Goal: Transaction & Acquisition: Book appointment/travel/reservation

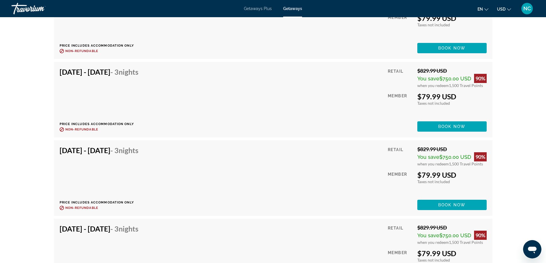
scroll to position [930, 0]
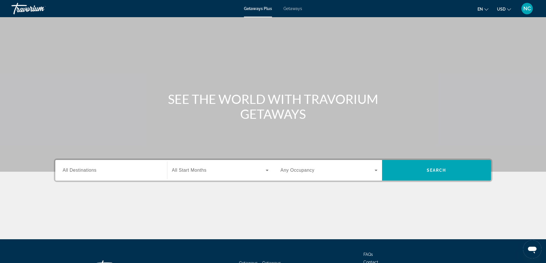
click at [292, 7] on span "Getaways" at bounding box center [292, 8] width 19 height 5
click at [75, 171] on span "All Destinations" at bounding box center [80, 170] width 34 height 5
click at [75, 171] on input "Destination All Destinations" at bounding box center [111, 170] width 97 height 7
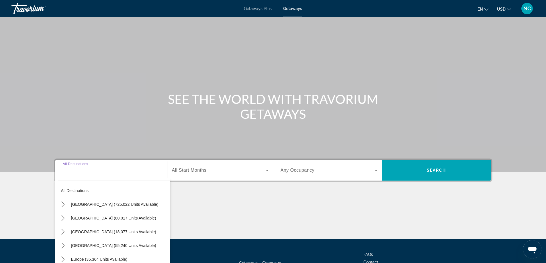
scroll to position [46, 0]
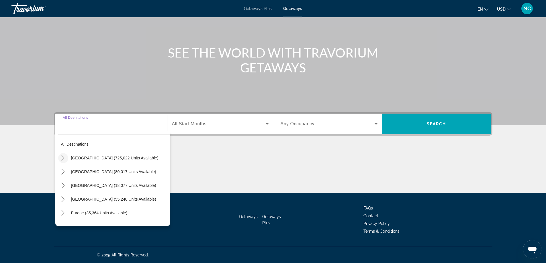
click at [63, 157] on icon "Toggle United States (725,022 units available) submenu" at bounding box center [63, 158] width 3 height 6
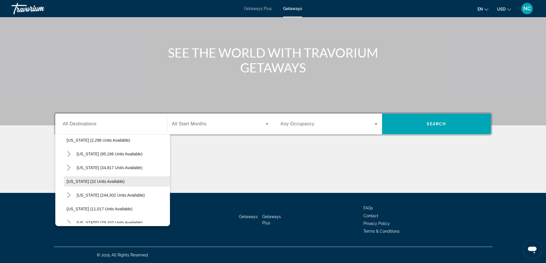
scroll to position [74, 0]
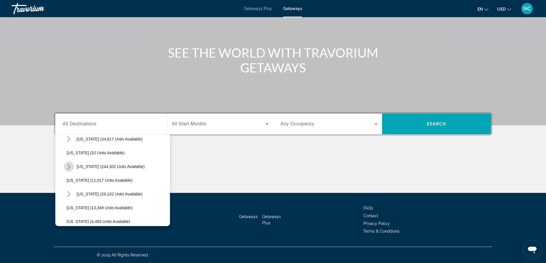
click at [69, 167] on icon "Toggle Florida (244,302 units available) submenu" at bounding box center [69, 167] width 6 height 6
click at [97, 177] on span "Select destination: Orlando & Disney Area (96,963 units available)" at bounding box center [120, 181] width 100 height 14
type input "**********"
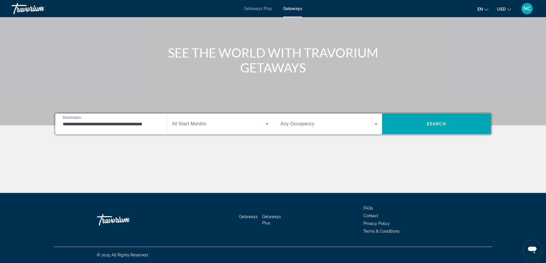
click at [267, 123] on icon "Search widget" at bounding box center [267, 124] width 7 height 7
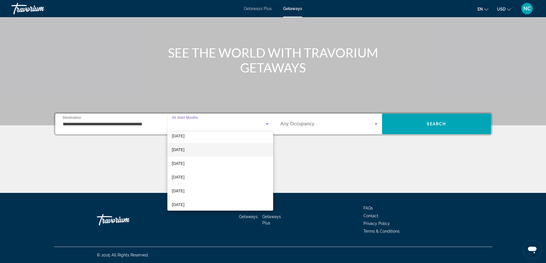
scroll to position [29, 0]
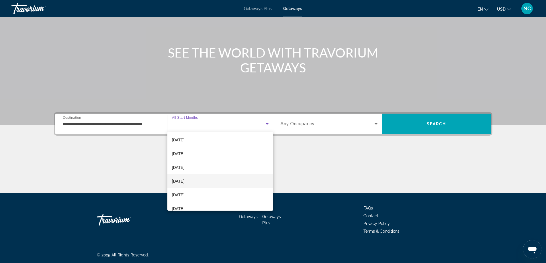
click at [201, 181] on mat-option "February 2026" at bounding box center [220, 182] width 106 height 14
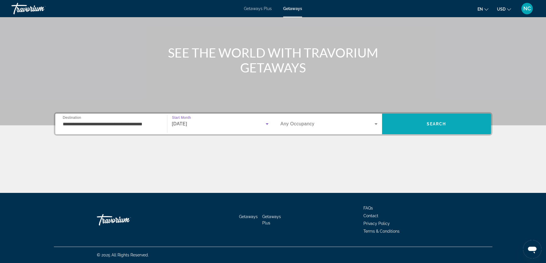
click at [430, 124] on span "Search" at bounding box center [436, 124] width 19 height 5
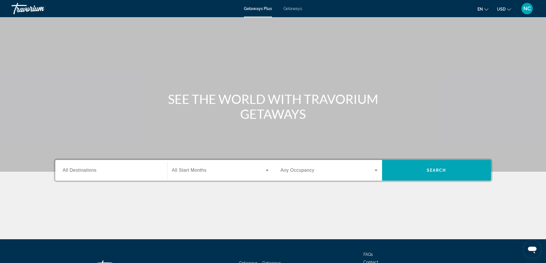
click at [289, 8] on span "Getaways" at bounding box center [292, 8] width 19 height 5
click at [100, 171] on input "Destination All Destinations" at bounding box center [111, 170] width 97 height 7
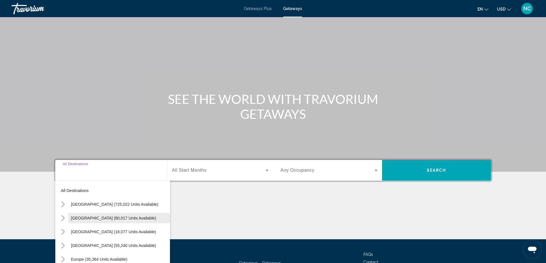
scroll to position [46, 0]
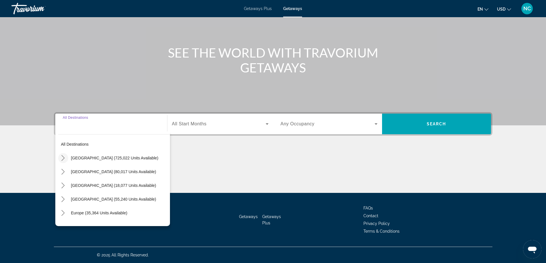
click at [64, 157] on icon "Toggle United States (725,022 units available) submenu" at bounding box center [63, 158] width 6 height 6
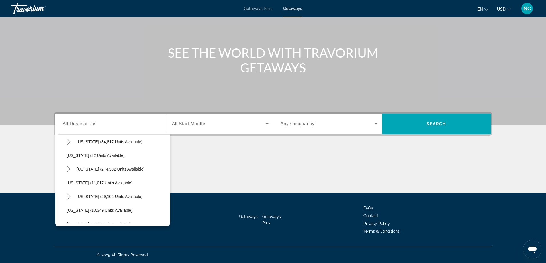
scroll to position [74, 0]
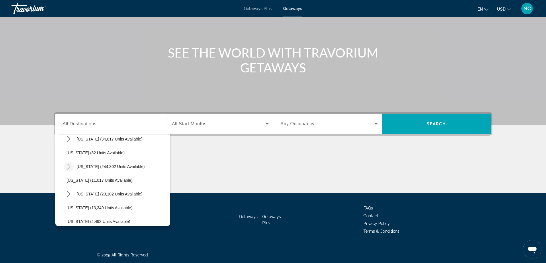
click at [69, 167] on icon "Toggle Florida (244,302 units available) submenu" at bounding box center [68, 167] width 3 height 6
click at [109, 181] on span "Orlando & Disney Area (96,963 units available)" at bounding box center [115, 180] width 84 height 5
type input "**********"
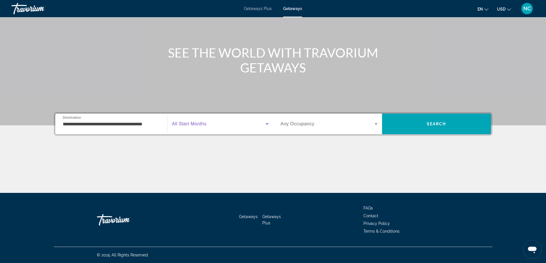
click at [269, 124] on icon "Search widget" at bounding box center [267, 124] width 7 height 7
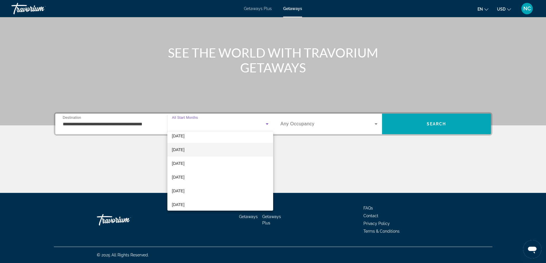
scroll to position [29, 0]
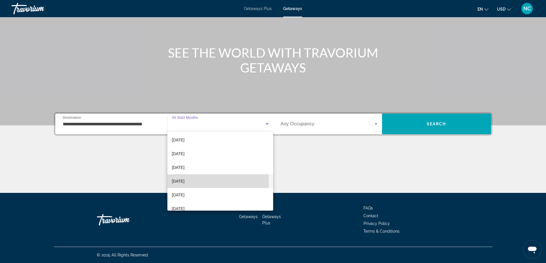
click at [184, 181] on span "February 2026" at bounding box center [178, 181] width 13 height 7
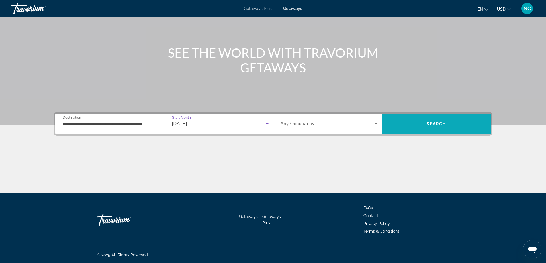
click at [431, 117] on span "Search" at bounding box center [436, 124] width 109 height 21
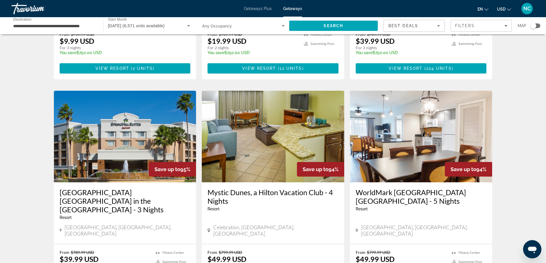
scroll to position [698, 0]
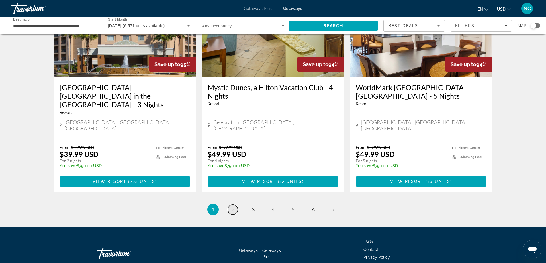
click at [234, 207] on span "2" at bounding box center [233, 210] width 3 height 6
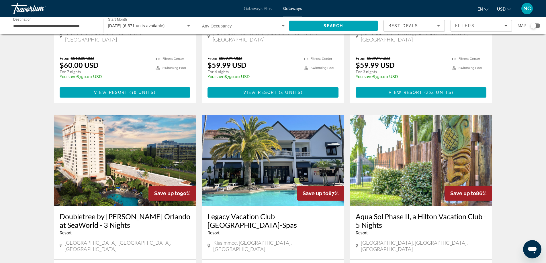
scroll to position [143, 0]
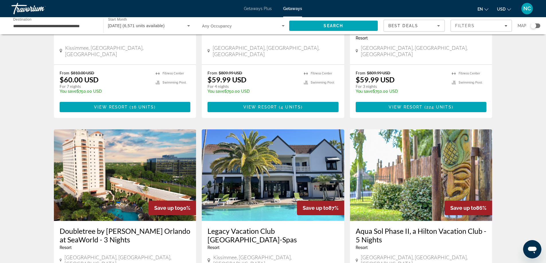
click at [118, 143] on img "Main content" at bounding box center [125, 176] width 142 height 92
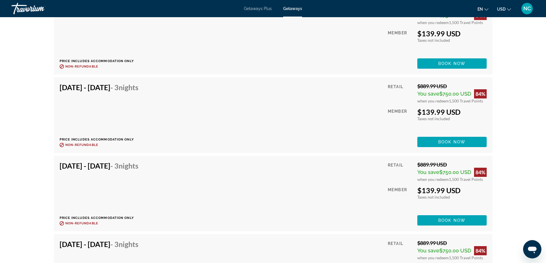
scroll to position [5303, 0]
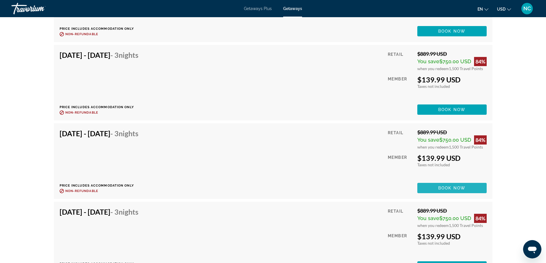
click at [451, 188] on span "Book now" at bounding box center [451, 188] width 27 height 5
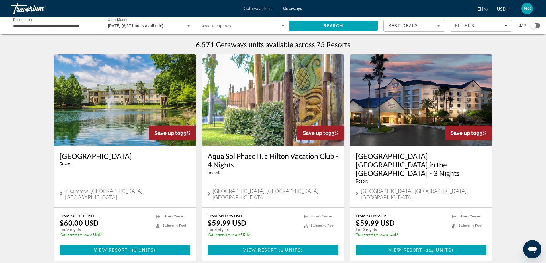
click at [51, 23] on input "**********" at bounding box center [54, 26] width 83 height 7
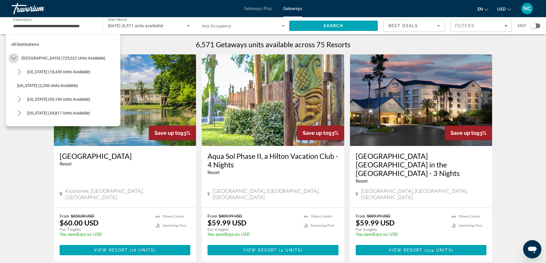
click at [12, 58] on icon "Toggle United States (725,022 units available) submenu" at bounding box center [14, 58] width 6 height 6
click at [13, 58] on icon "Toggle United States (725,022 units available) submenu" at bounding box center [14, 58] width 6 height 6
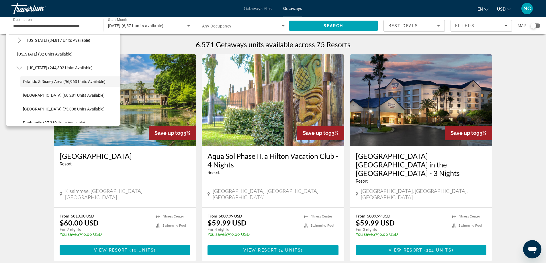
scroll to position [86, 0]
click at [20, 55] on icon "Toggle Florida (244,302 units available) submenu" at bounding box center [20, 55] width 6 height 6
click at [20, 54] on icon "Toggle Florida (244,302 units available) submenu" at bounding box center [19, 55] width 3 height 6
click at [65, 82] on span "East Coast (60,281 units available)" at bounding box center [64, 82] width 82 height 5
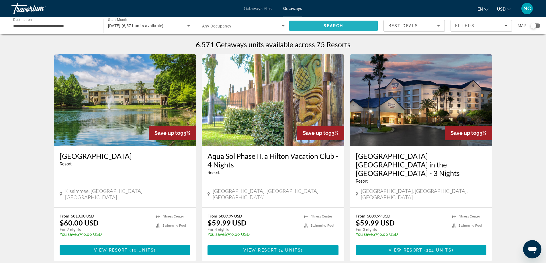
click at [334, 25] on span "Search" at bounding box center [333, 26] width 19 height 5
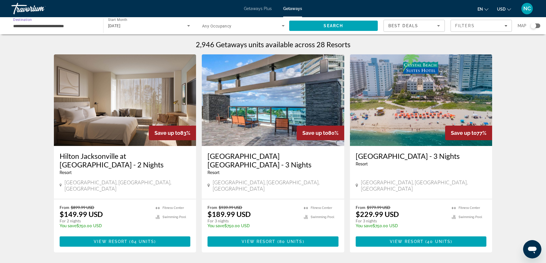
click at [35, 24] on input "**********" at bounding box center [54, 26] width 83 height 7
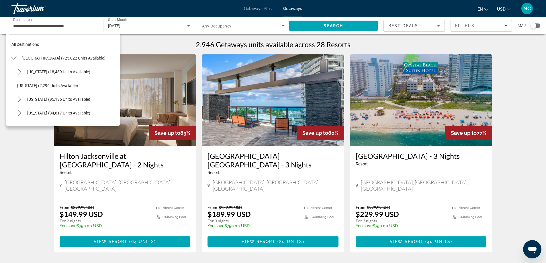
scroll to position [89, 0]
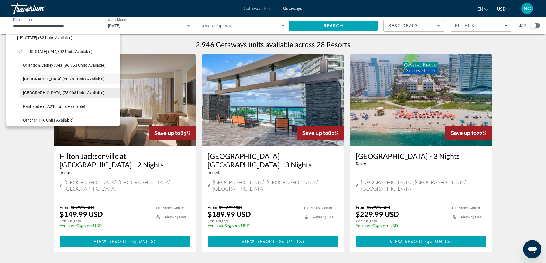
click at [44, 93] on span "West Coast (73,008 units available)" at bounding box center [64, 93] width 82 height 5
type input "**********"
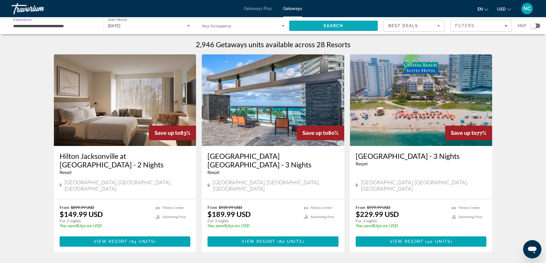
click at [333, 24] on span "Search" at bounding box center [333, 26] width 19 height 5
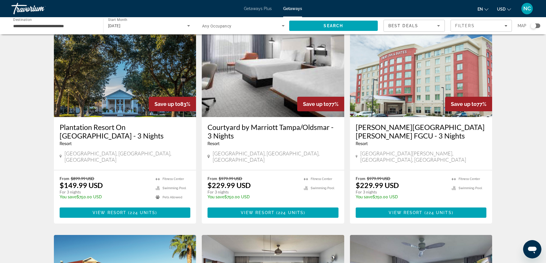
scroll to position [29, 0]
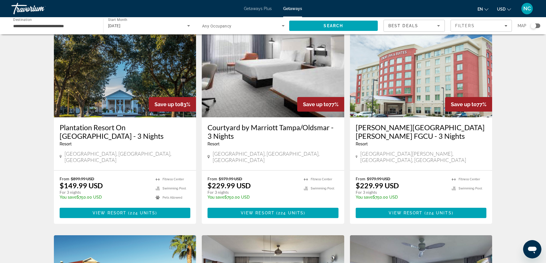
click at [139, 66] on img "Main content" at bounding box center [125, 72] width 142 height 92
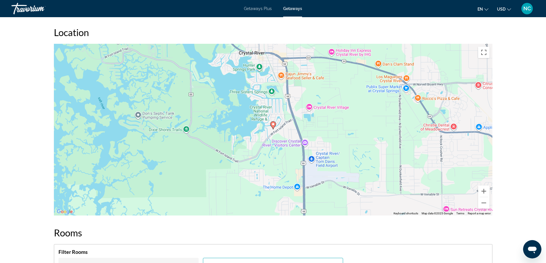
scroll to position [683, 0]
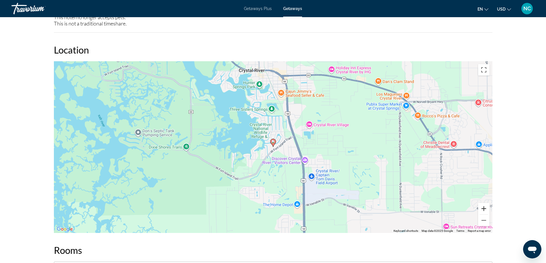
click at [484, 209] on button "Zoom in" at bounding box center [483, 208] width 11 height 11
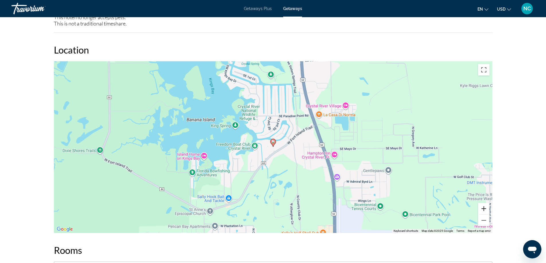
click at [484, 209] on button "Zoom in" at bounding box center [483, 208] width 11 height 11
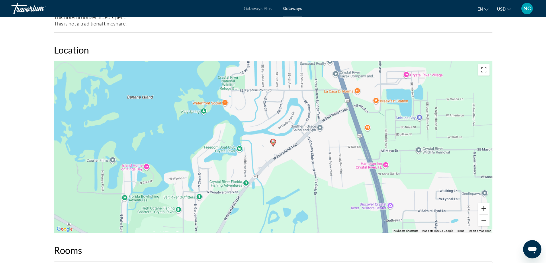
click at [484, 209] on button "Zoom in" at bounding box center [483, 208] width 11 height 11
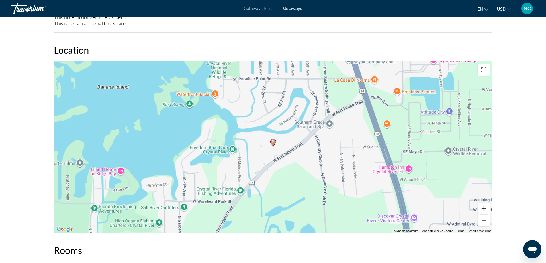
click at [484, 209] on button "Zoom in" at bounding box center [483, 208] width 11 height 11
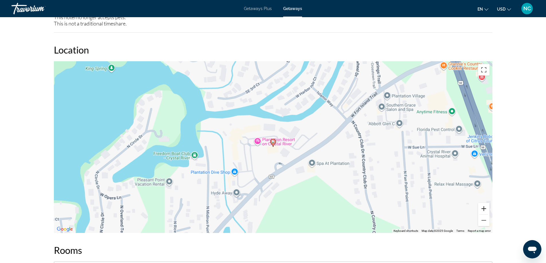
click at [484, 209] on button "Zoom in" at bounding box center [483, 208] width 11 height 11
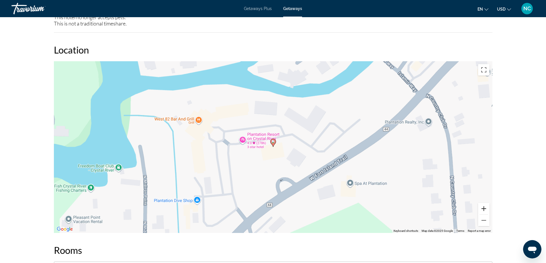
click at [484, 209] on button "Zoom in" at bounding box center [483, 208] width 11 height 11
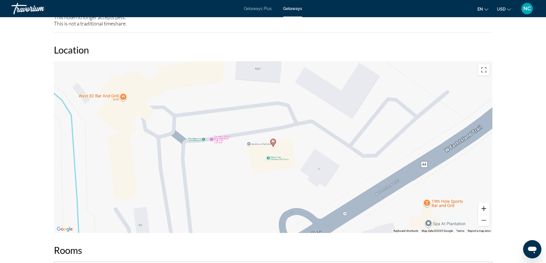
click at [484, 209] on button "Zoom in" at bounding box center [483, 208] width 11 height 11
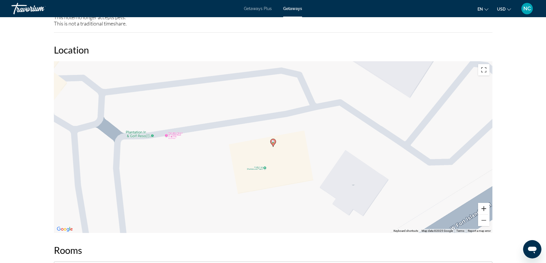
click at [484, 209] on button "Zoom in" at bounding box center [483, 208] width 11 height 11
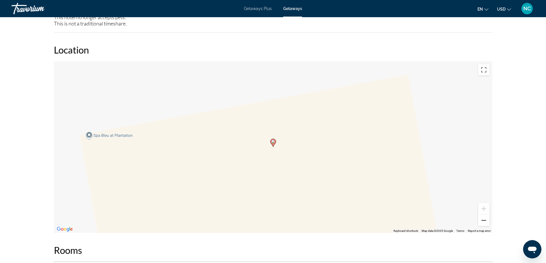
click at [486, 220] on button "Zoom out" at bounding box center [483, 220] width 11 height 11
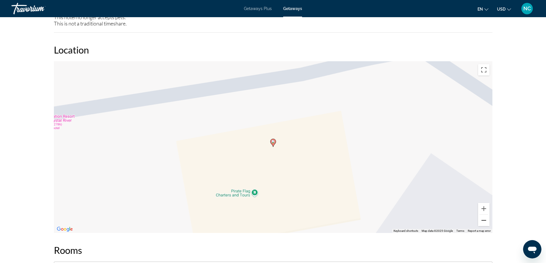
click at [486, 220] on button "Zoom out" at bounding box center [483, 220] width 11 height 11
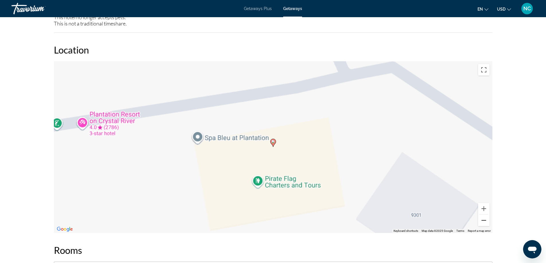
click at [486, 220] on button "Zoom out" at bounding box center [483, 220] width 11 height 11
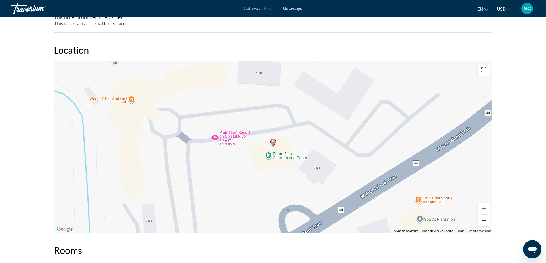
click at [486, 220] on button "Zoom out" at bounding box center [483, 220] width 11 height 11
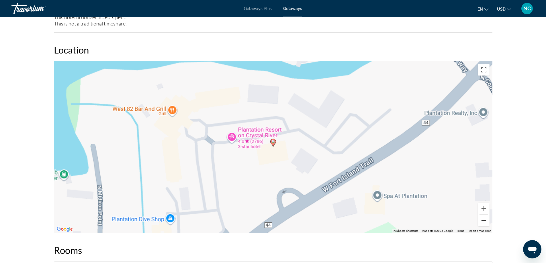
click at [486, 220] on button "Zoom out" at bounding box center [483, 220] width 11 height 11
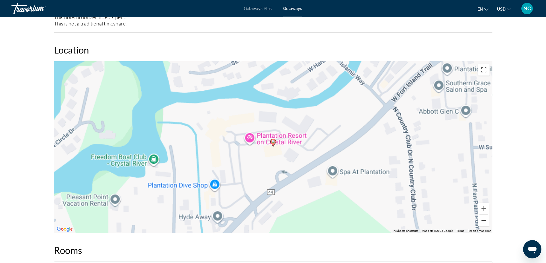
click at [486, 220] on button "Zoom out" at bounding box center [483, 220] width 11 height 11
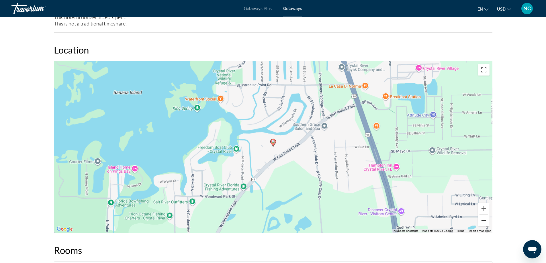
click at [486, 220] on button "Zoom out" at bounding box center [483, 220] width 11 height 11
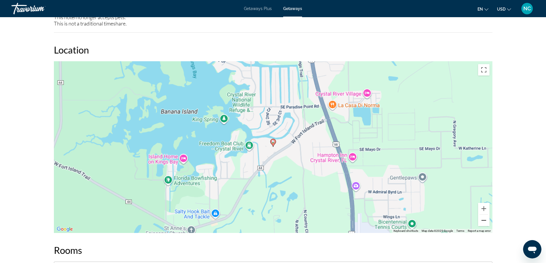
click at [486, 220] on button "Zoom out" at bounding box center [483, 220] width 11 height 11
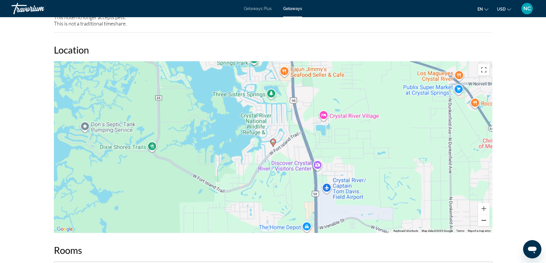
click at [486, 220] on button "Zoom out" at bounding box center [483, 220] width 11 height 11
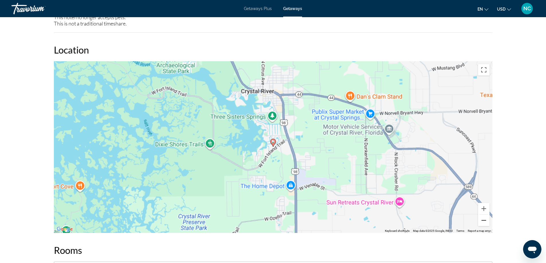
click at [486, 220] on button "Zoom out" at bounding box center [483, 220] width 11 height 11
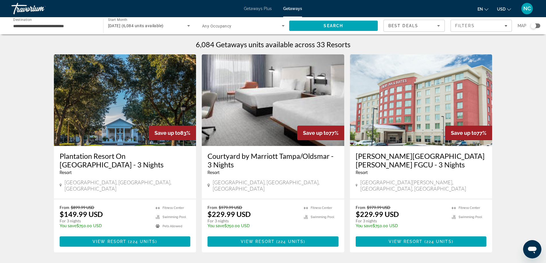
click at [34, 26] on input "**********" at bounding box center [54, 26] width 83 height 7
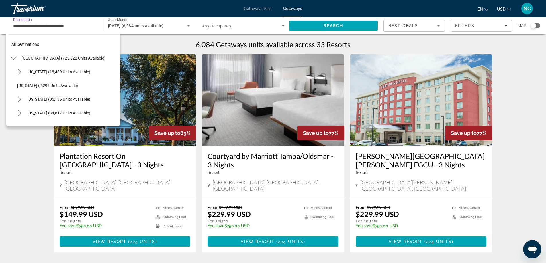
scroll to position [103, 0]
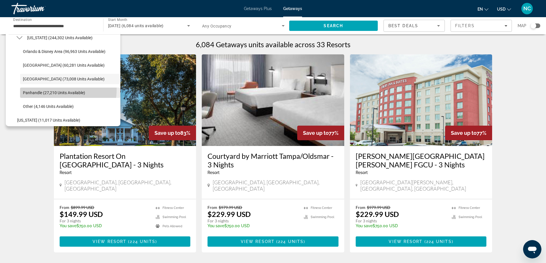
click at [54, 90] on span "Select destination: Panhandle (27,210 units available)" at bounding box center [70, 93] width 100 height 14
type input "**********"
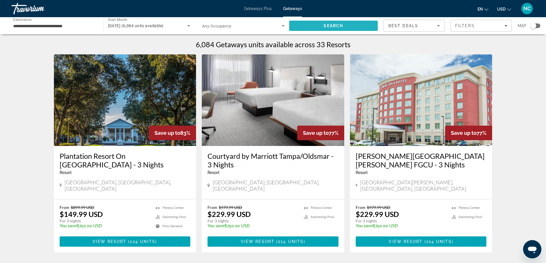
click at [324, 25] on span "Search" at bounding box center [333, 26] width 19 height 5
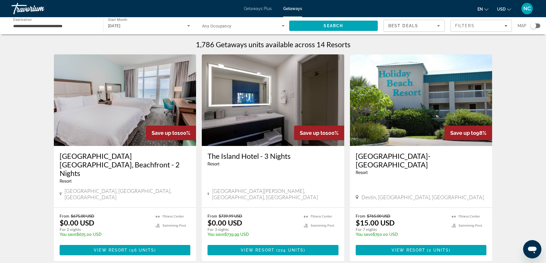
click at [125, 110] on img "Main content" at bounding box center [125, 100] width 142 height 92
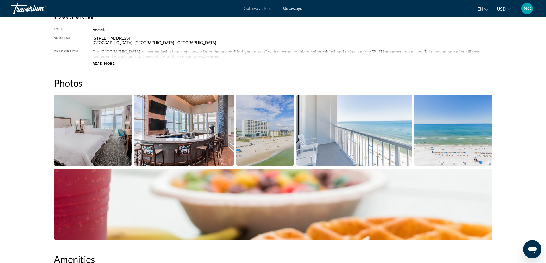
scroll to position [108, 0]
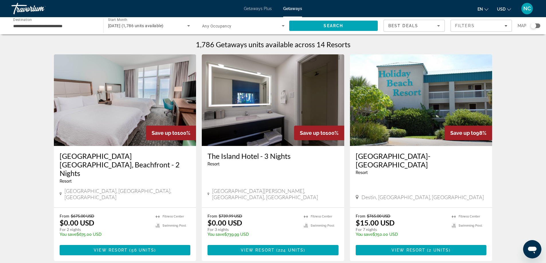
click at [399, 105] on img "Main content" at bounding box center [421, 100] width 142 height 92
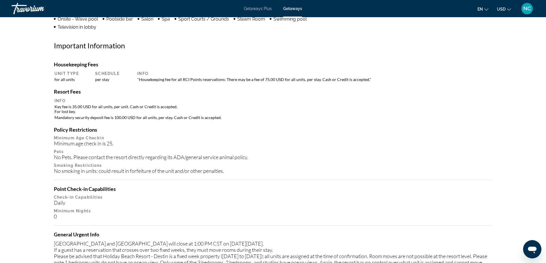
scroll to position [378, 0]
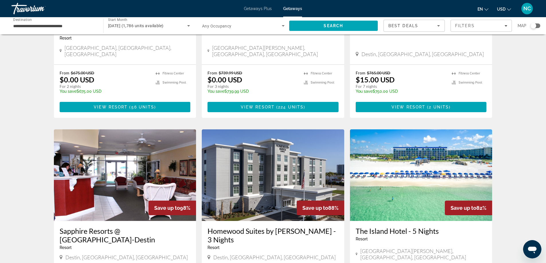
scroll to position [229, 0]
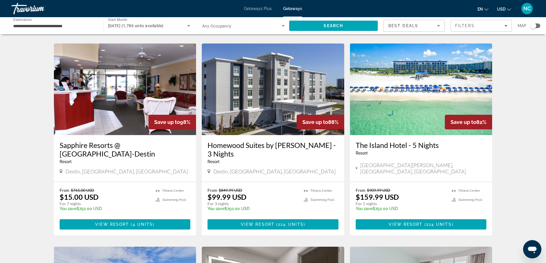
click at [134, 83] on img "Main content" at bounding box center [125, 90] width 142 height 92
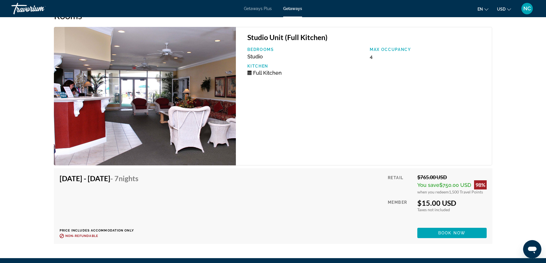
scroll to position [881, 0]
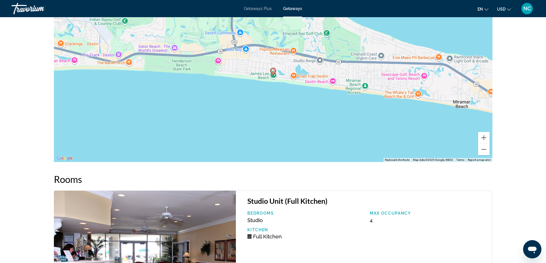
drag, startPoint x: 3, startPoint y: 3, endPoint x: 10, endPoint y: 57, distance: 54.6
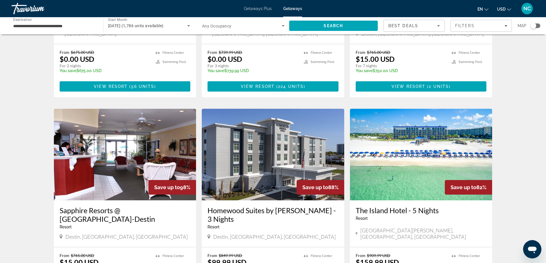
scroll to position [229, 0]
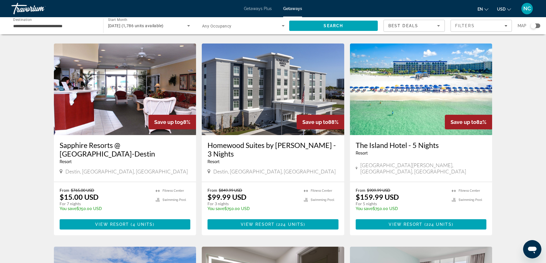
click at [410, 85] on img "Main content" at bounding box center [421, 90] width 142 height 92
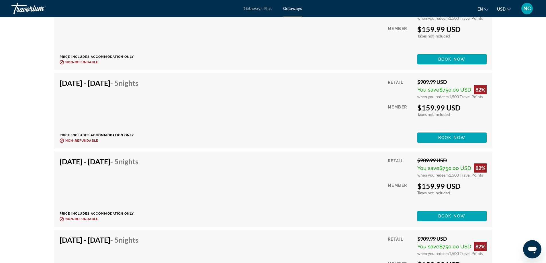
scroll to position [2580, 0]
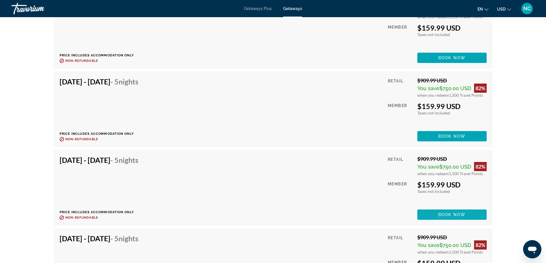
click at [452, 212] on span "Main content" at bounding box center [451, 215] width 69 height 14
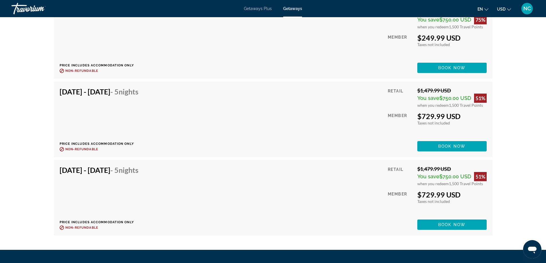
scroll to position [5278, 0]
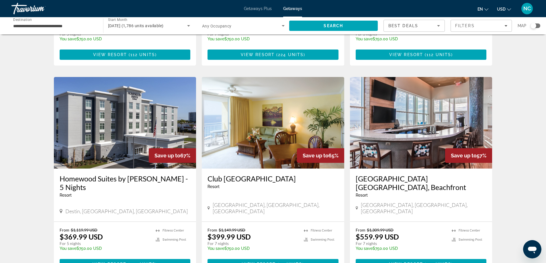
scroll to position [631, 0]
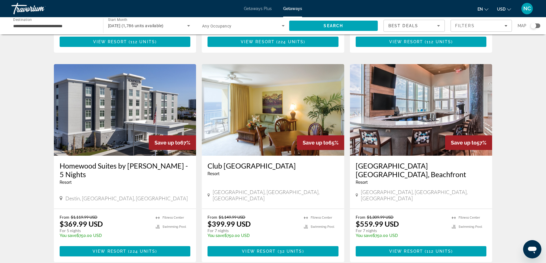
click at [415, 89] on img "Main content" at bounding box center [421, 110] width 142 height 92
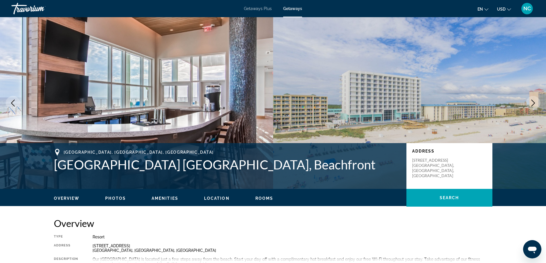
drag, startPoint x: 46, startPoint y: 161, endPoint x: 350, endPoint y: 166, distance: 303.6
click at [350, 166] on div "Panama City Beach, FL, USA Hampton Inn & Suites Panama City Beach, Beachfront A…" at bounding box center [272, 166] width 461 height 34
copy h1 "Hampton Inn & Suites Panama City Beach, Beachfront"
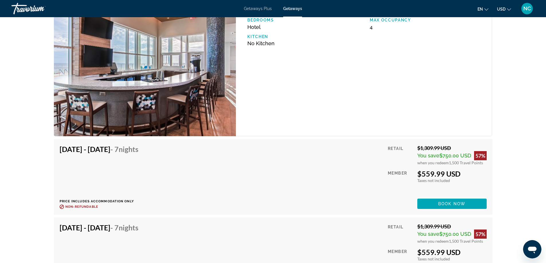
scroll to position [889, 0]
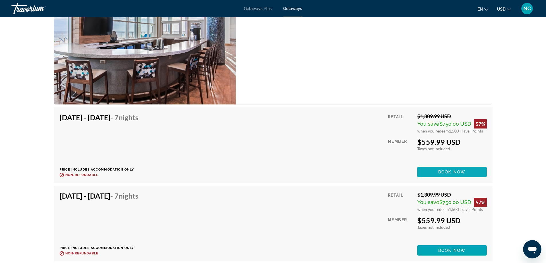
click at [443, 171] on span "Book now" at bounding box center [451, 172] width 27 height 5
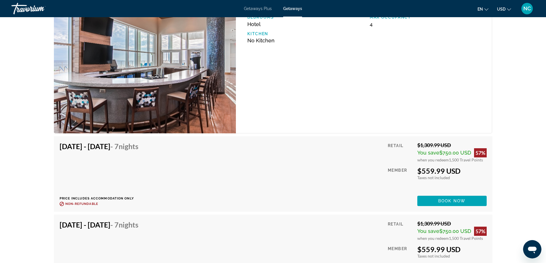
scroll to position [860, 0]
click at [451, 200] on span "Book now" at bounding box center [451, 201] width 27 height 5
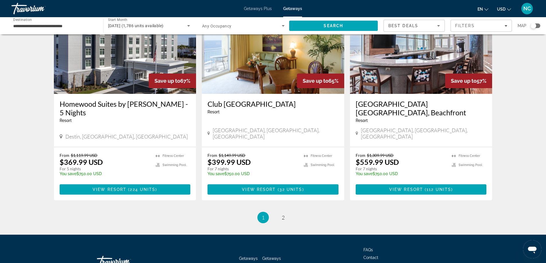
scroll to position [698, 0]
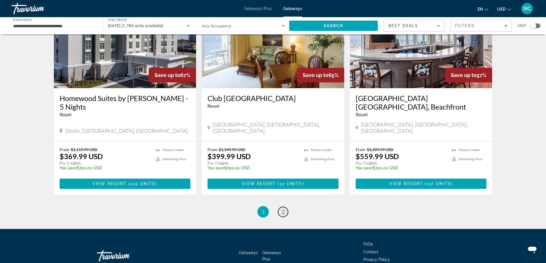
click at [281, 207] on link "page 2" at bounding box center [283, 212] width 10 height 10
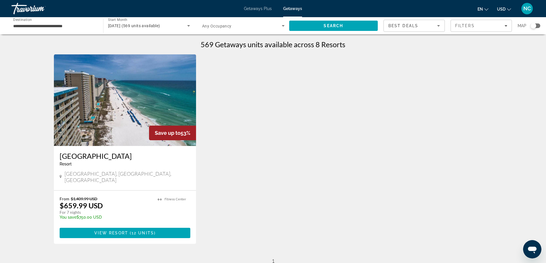
click at [106, 97] on img "Main content" at bounding box center [125, 100] width 142 height 92
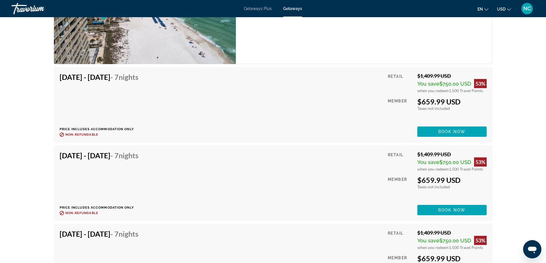
scroll to position [960, 0]
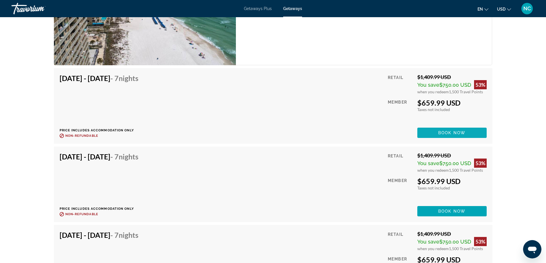
click at [450, 133] on span "Book now" at bounding box center [451, 133] width 27 height 5
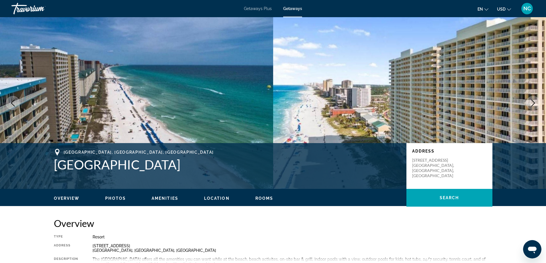
drag, startPoint x: 50, startPoint y: 162, endPoint x: 173, endPoint y: 170, distance: 123.8
click at [178, 171] on div "Panama City Beach, FL, USA Majestic Beach Resort Address 10901 Front Beach Rd P…" at bounding box center [272, 166] width 461 height 34
copy h1 "Majestic Beach Resort"
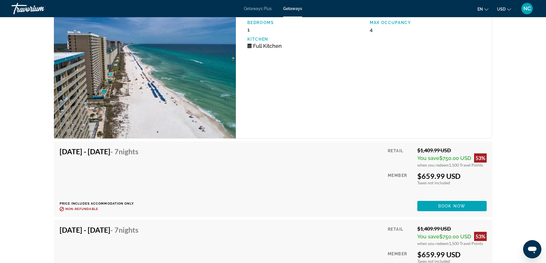
scroll to position [889, 0]
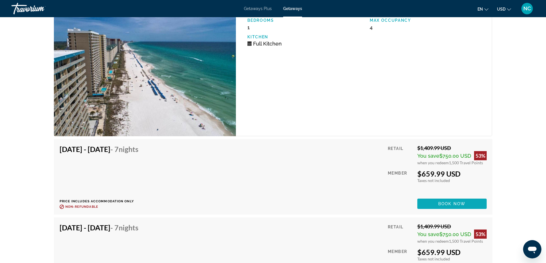
click at [440, 201] on span "Main content" at bounding box center [451, 204] width 69 height 14
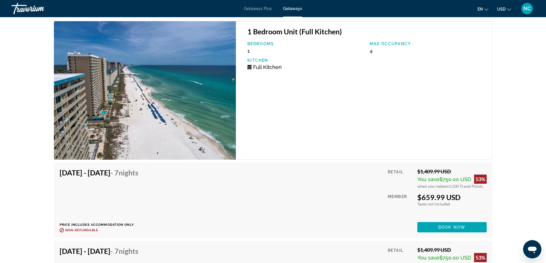
scroll to position [860, 0]
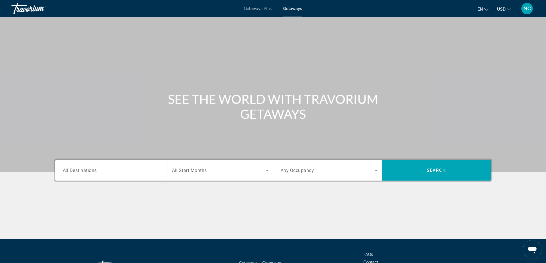
click at [72, 171] on span "All Destinations" at bounding box center [80, 170] width 34 height 5
click at [72, 171] on input "Destination All Destinations" at bounding box center [111, 170] width 97 height 7
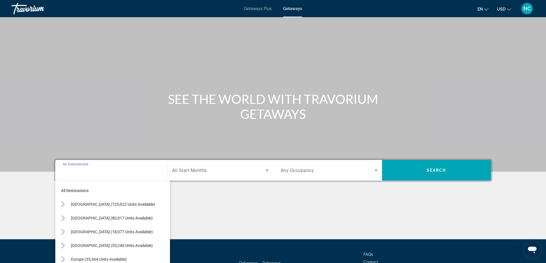
scroll to position [46, 0]
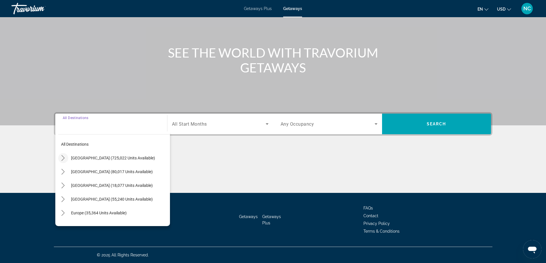
click at [64, 157] on icon "Toggle United States (725,022 units available) submenu" at bounding box center [63, 158] width 3 height 6
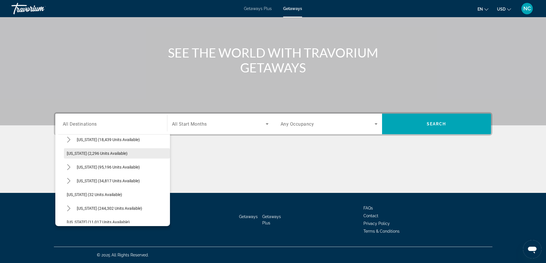
scroll to position [74, 0]
click at [70, 167] on icon "Toggle Florida (244,302 units available) submenu" at bounding box center [68, 167] width 3 height 6
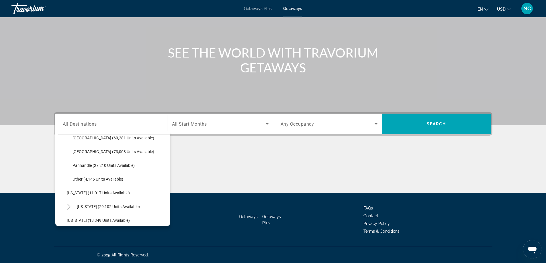
scroll to position [131, 0]
click at [97, 136] on span "East Coast (60,281 units available)" at bounding box center [114, 137] width 82 height 5
type input "**********"
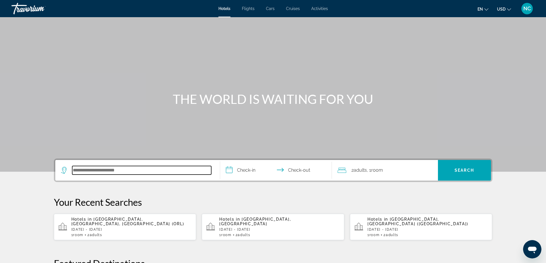
click at [81, 170] on input "Search hotel destination" at bounding box center [141, 170] width 139 height 9
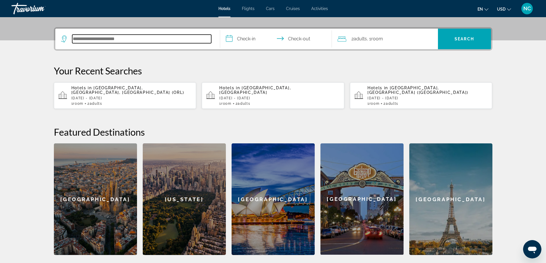
scroll to position [140, 0]
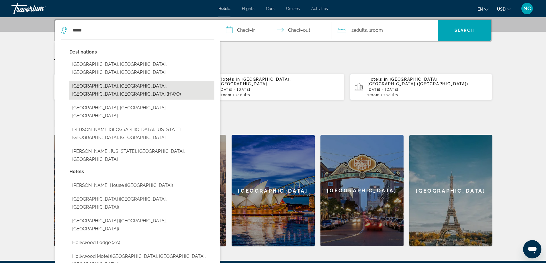
click at [144, 81] on button "[GEOGRAPHIC_DATA], [GEOGRAPHIC_DATA], [GEOGRAPHIC_DATA], [GEOGRAPHIC_DATA] (HWO)" at bounding box center [141, 90] width 145 height 19
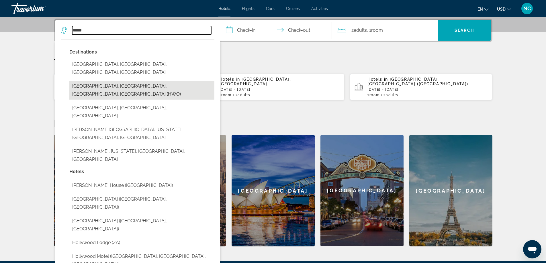
type input "**********"
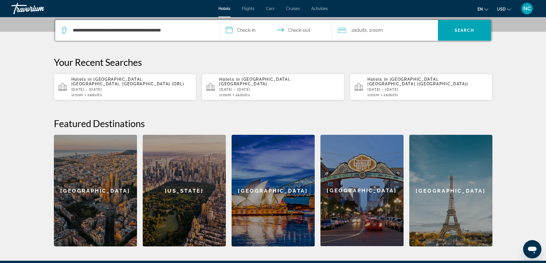
click at [234, 31] on input "**********" at bounding box center [277, 31] width 114 height 22
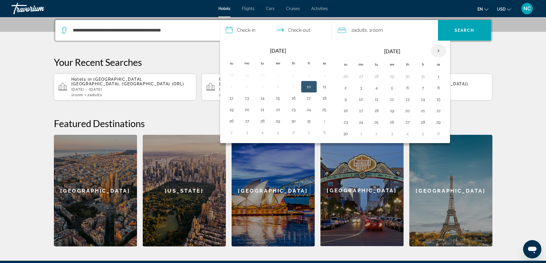
click at [437, 50] on th "Next month" at bounding box center [438, 51] width 15 height 13
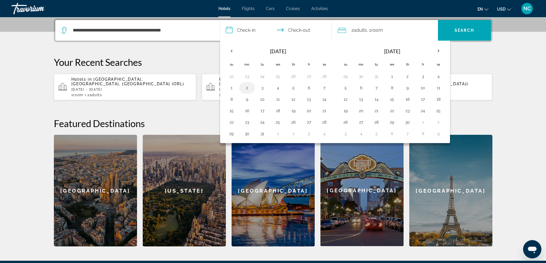
click at [246, 88] on button "2" at bounding box center [246, 88] width 9 height 8
click at [232, 100] on button "8" at bounding box center [231, 99] width 9 height 8
type input "**********"
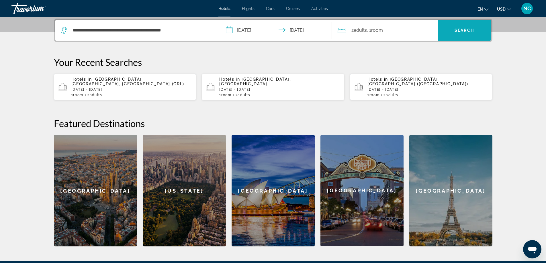
click at [466, 29] on span "Search" at bounding box center [464, 30] width 19 height 5
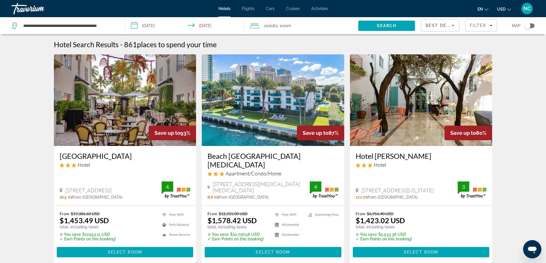
click at [73, 21] on div "**********" at bounding box center [65, 25] width 108 height 17
click at [76, 24] on input "**********" at bounding box center [70, 25] width 94 height 9
click at [104, 25] on input "**********" at bounding box center [70, 25] width 94 height 9
click at [117, 27] on div "**********" at bounding box center [65, 25] width 108 height 17
click at [101, 27] on input "**********" at bounding box center [70, 25] width 94 height 9
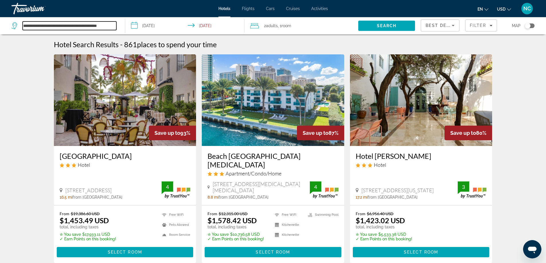
click at [98, 28] on input "**********" at bounding box center [70, 25] width 94 height 9
click at [103, 28] on input "**********" at bounding box center [70, 25] width 94 height 9
click at [115, 29] on input "**********" at bounding box center [70, 25] width 94 height 9
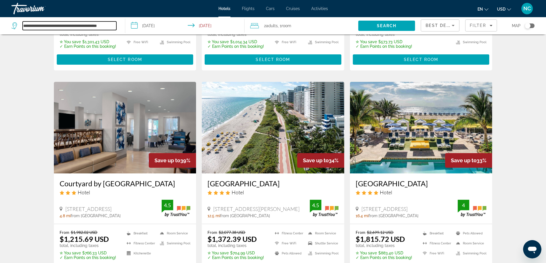
scroll to position [745, 0]
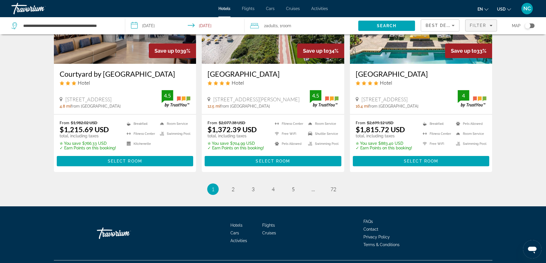
click at [491, 26] on icon "Filters" at bounding box center [491, 25] width 3 height 3
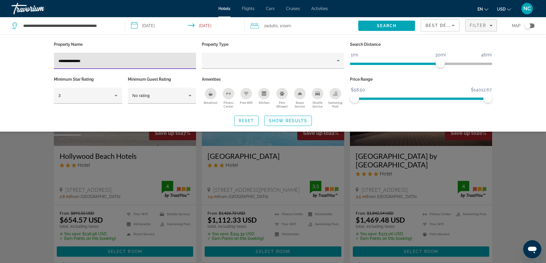
type input "**********"
click at [284, 120] on span "Show Results" at bounding box center [288, 121] width 38 height 5
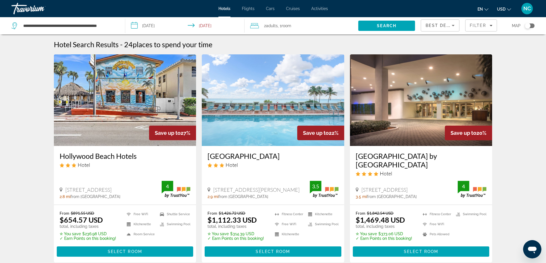
click at [137, 25] on input "**********" at bounding box center [186, 26] width 122 height 19
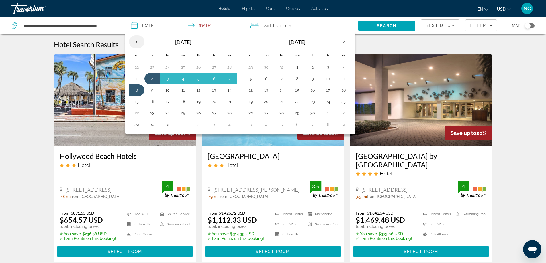
click at [138, 41] on th "Previous month" at bounding box center [136, 42] width 15 height 13
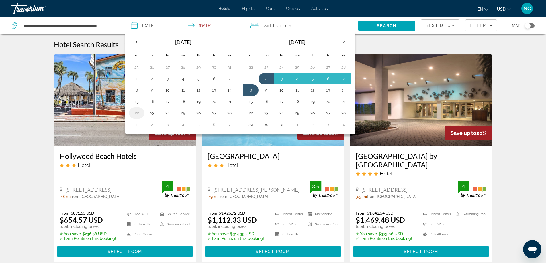
click at [132, 114] on button "22" at bounding box center [136, 113] width 9 height 8
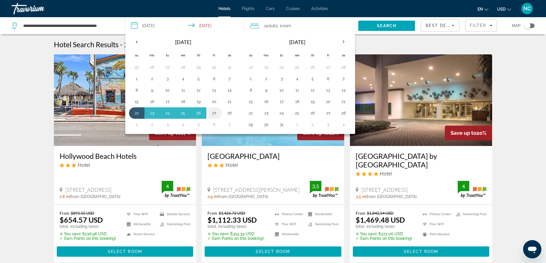
click at [212, 113] on button "27" at bounding box center [214, 113] width 9 height 8
type input "**********"
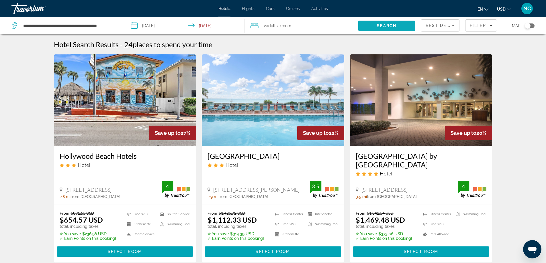
click at [390, 26] on span "Search" at bounding box center [386, 26] width 19 height 5
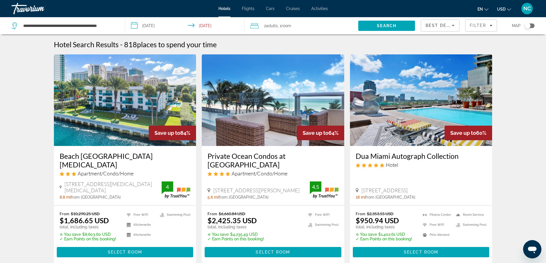
click at [144, 112] on img "Main content" at bounding box center [125, 100] width 142 height 92
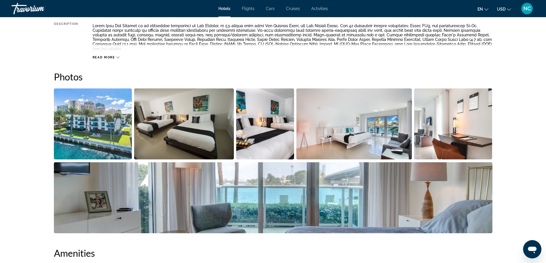
scroll to position [201, 0]
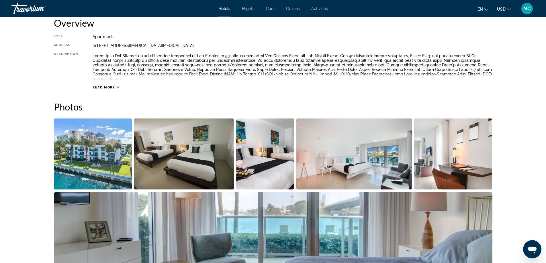
click at [119, 86] on icon "Main content" at bounding box center [117, 87] width 3 height 3
click at [83, 136] on img "Open full-screen image slider" at bounding box center [93, 154] width 78 height 71
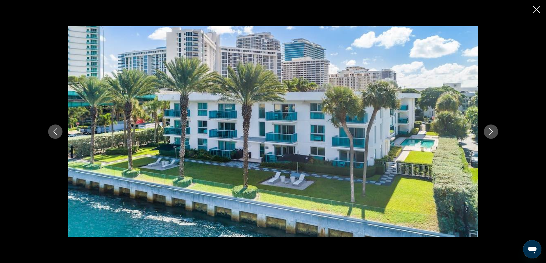
click at [491, 133] on icon "Next image" at bounding box center [491, 131] width 7 height 7
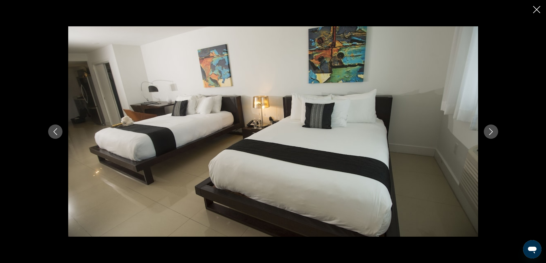
click at [491, 133] on icon "Next image" at bounding box center [491, 131] width 7 height 7
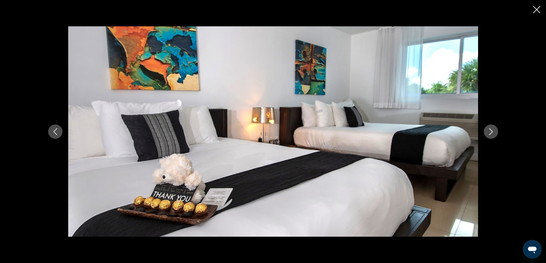
click at [491, 133] on icon "Next image" at bounding box center [491, 131] width 7 height 7
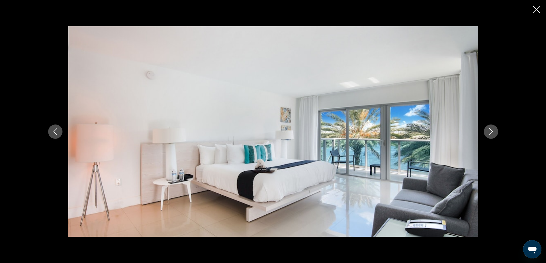
click at [491, 133] on icon "Next image" at bounding box center [491, 131] width 7 height 7
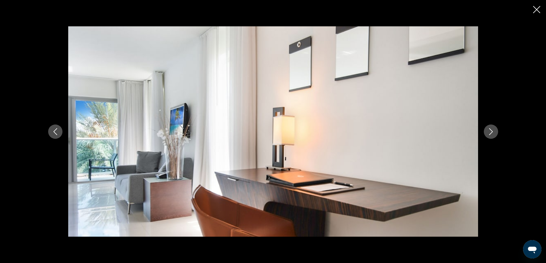
click at [491, 133] on icon "Next image" at bounding box center [491, 131] width 7 height 7
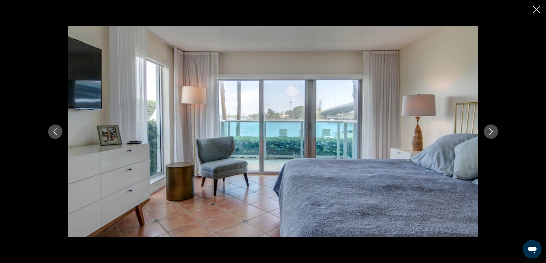
click at [491, 133] on icon "Next image" at bounding box center [491, 131] width 7 height 7
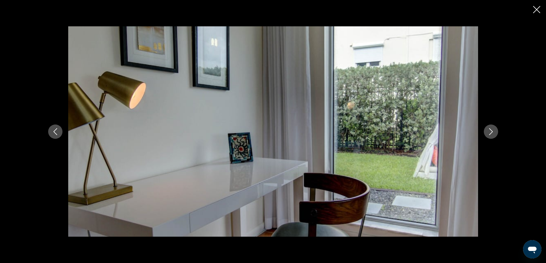
click at [492, 132] on icon "Next image" at bounding box center [491, 131] width 7 height 7
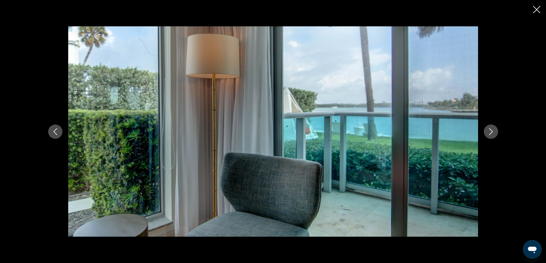
click at [492, 132] on icon "Next image" at bounding box center [491, 131] width 7 height 7
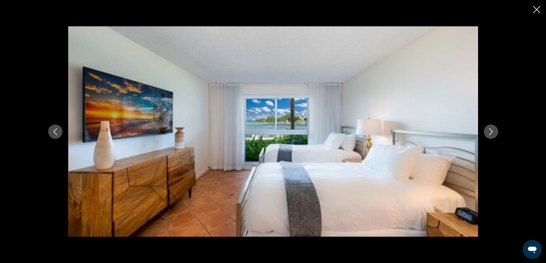
click at [492, 132] on icon "Next image" at bounding box center [491, 131] width 7 height 7
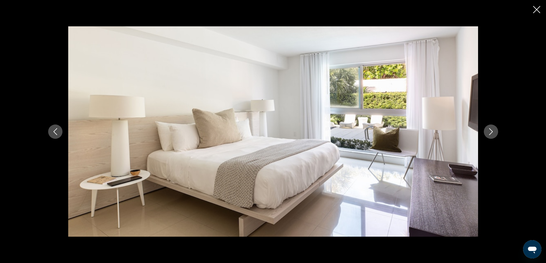
click at [492, 132] on icon "Next image" at bounding box center [491, 131] width 7 height 7
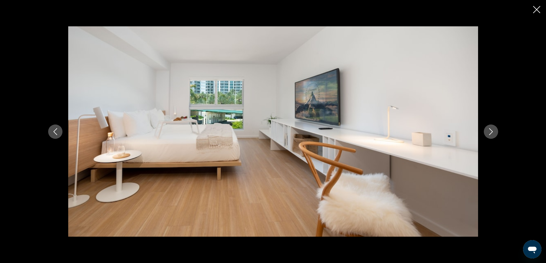
click at [492, 132] on icon "Next image" at bounding box center [491, 131] width 7 height 7
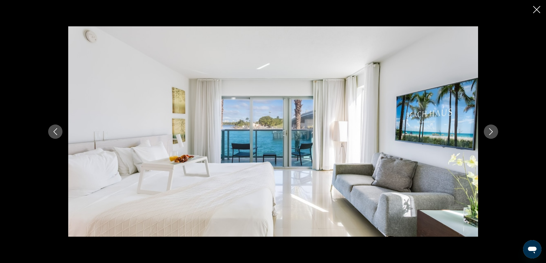
click at [492, 132] on icon "Next image" at bounding box center [491, 131] width 7 height 7
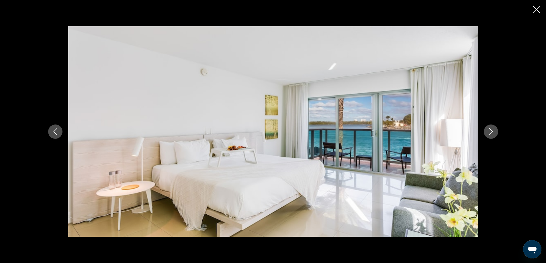
click at [492, 132] on icon "Next image" at bounding box center [491, 131] width 7 height 7
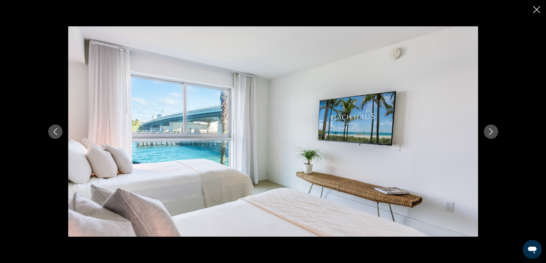
click at [492, 132] on icon "Next image" at bounding box center [491, 131] width 7 height 7
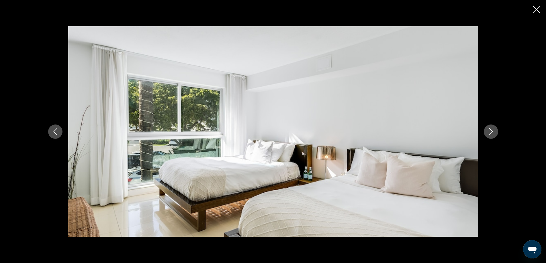
click at [492, 132] on icon "Next image" at bounding box center [491, 131] width 7 height 7
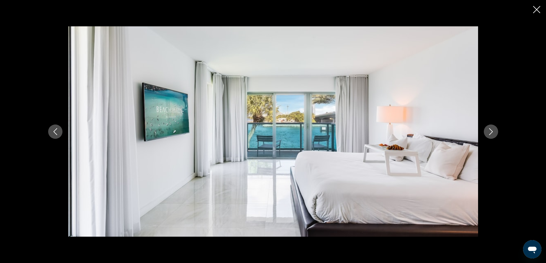
click at [492, 132] on icon "Next image" at bounding box center [491, 131] width 7 height 7
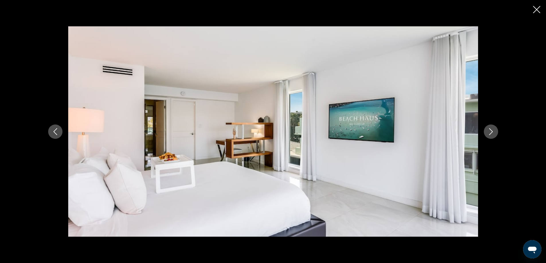
click at [492, 132] on icon "Next image" at bounding box center [491, 131] width 7 height 7
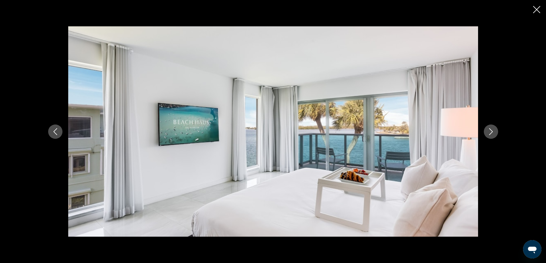
click at [492, 132] on icon "Next image" at bounding box center [491, 131] width 7 height 7
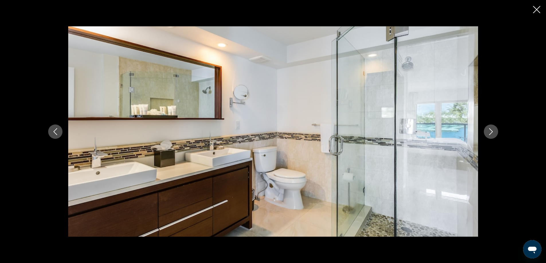
click at [492, 132] on icon "Next image" at bounding box center [491, 131] width 7 height 7
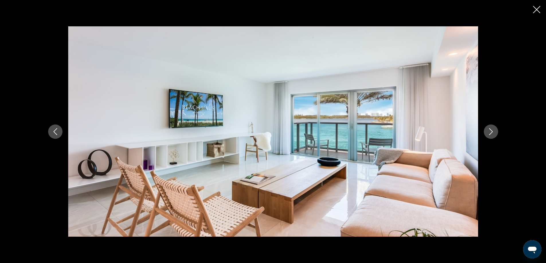
click at [492, 132] on icon "Next image" at bounding box center [491, 131] width 7 height 7
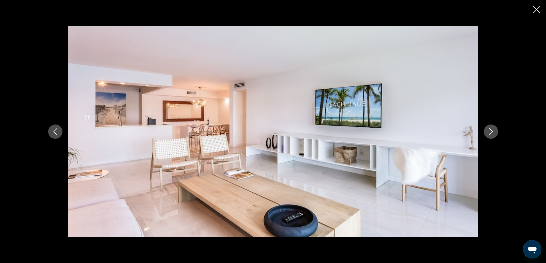
click at [492, 132] on icon "Next image" at bounding box center [491, 131] width 7 height 7
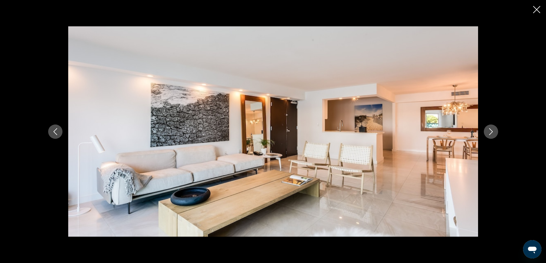
click at [492, 132] on icon "Next image" at bounding box center [491, 131] width 7 height 7
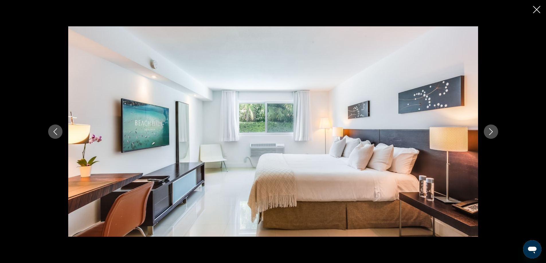
click at [492, 132] on icon "Next image" at bounding box center [491, 131] width 7 height 7
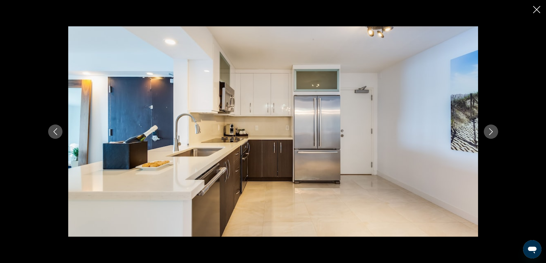
click at [492, 132] on icon "Next image" at bounding box center [491, 131] width 7 height 7
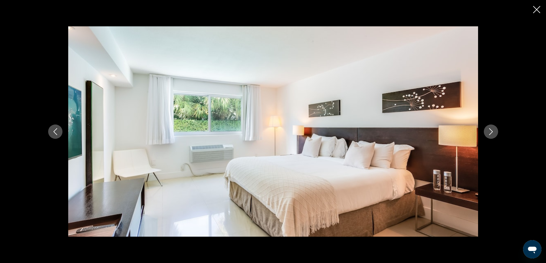
click at [492, 132] on icon "Next image" at bounding box center [491, 131] width 7 height 7
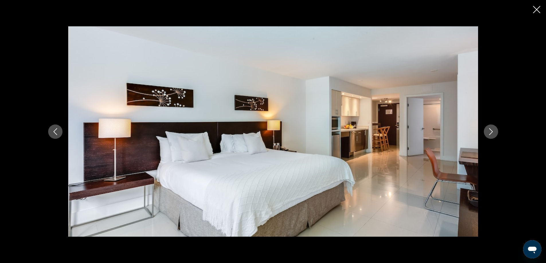
click at [492, 132] on icon "Next image" at bounding box center [491, 131] width 7 height 7
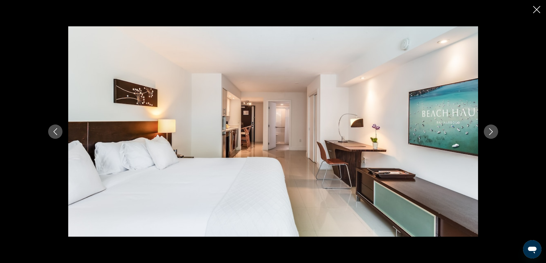
click at [492, 132] on icon "Next image" at bounding box center [491, 131] width 7 height 7
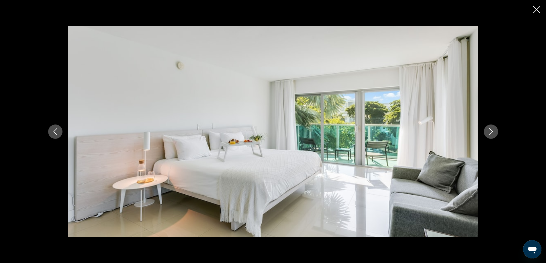
click at [492, 132] on icon "Next image" at bounding box center [491, 131] width 7 height 7
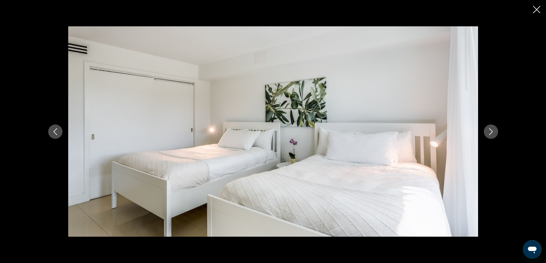
click at [492, 132] on icon "Next image" at bounding box center [491, 131] width 7 height 7
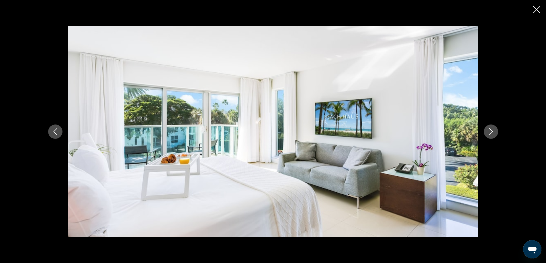
click at [492, 132] on icon "Next image" at bounding box center [491, 131] width 7 height 7
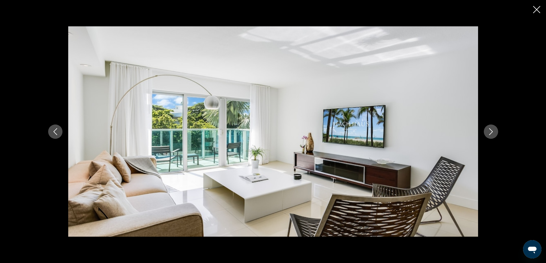
click at [492, 132] on icon "Next image" at bounding box center [491, 131] width 7 height 7
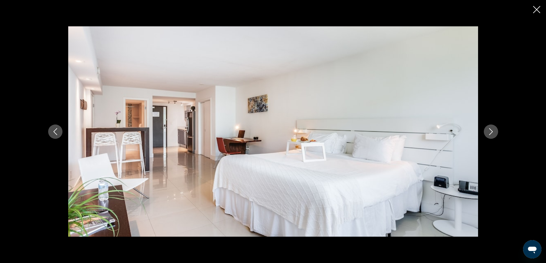
click at [492, 132] on icon "Next image" at bounding box center [491, 131] width 7 height 7
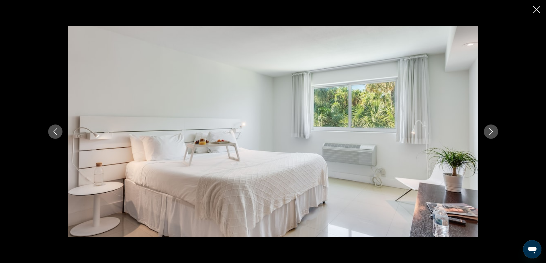
click at [492, 132] on icon "Next image" at bounding box center [491, 131] width 7 height 7
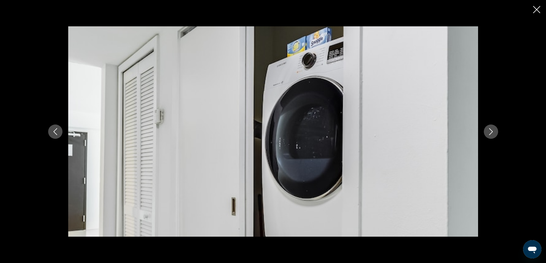
click at [492, 132] on icon "Next image" at bounding box center [491, 131] width 7 height 7
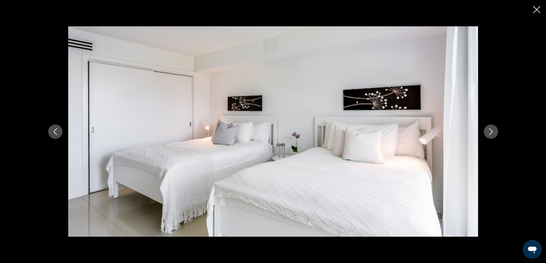
click at [492, 132] on icon "Next image" at bounding box center [491, 131] width 7 height 7
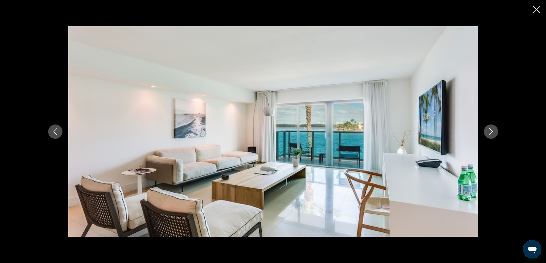
click at [492, 132] on icon "Next image" at bounding box center [491, 131] width 7 height 7
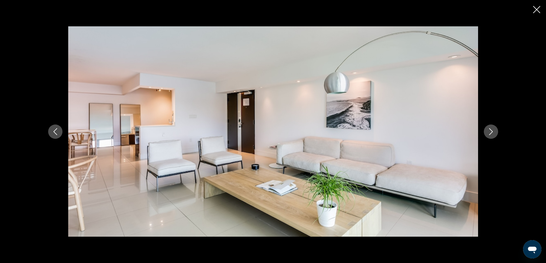
click at [492, 132] on icon "Next image" at bounding box center [491, 131] width 7 height 7
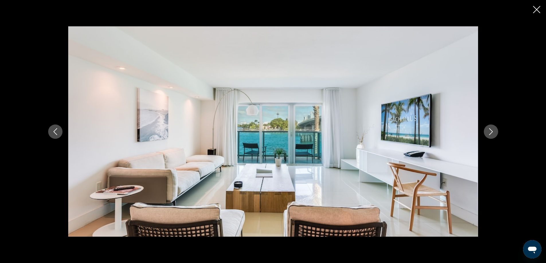
click at [492, 132] on icon "Next image" at bounding box center [491, 131] width 7 height 7
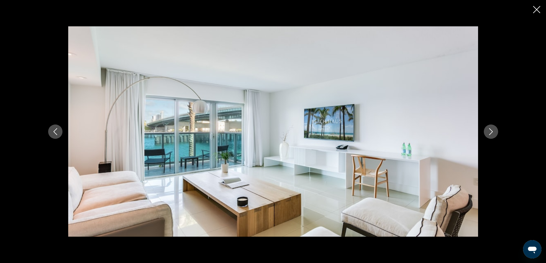
click at [492, 132] on icon "Next image" at bounding box center [491, 131] width 7 height 7
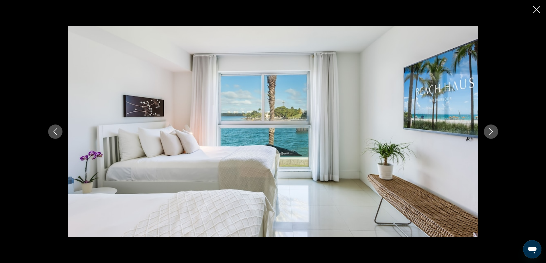
click at [492, 132] on icon "Next image" at bounding box center [491, 131] width 7 height 7
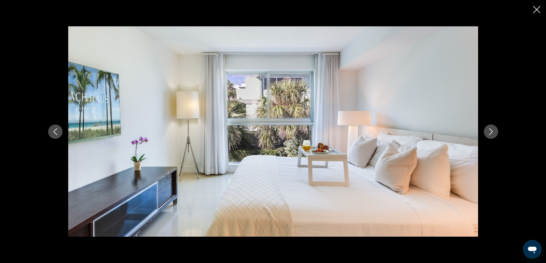
click at [492, 132] on icon "Next image" at bounding box center [491, 131] width 7 height 7
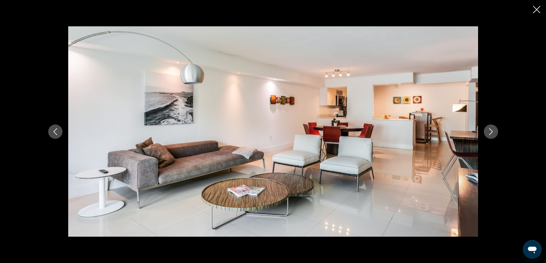
click at [492, 132] on icon "Next image" at bounding box center [491, 131] width 7 height 7
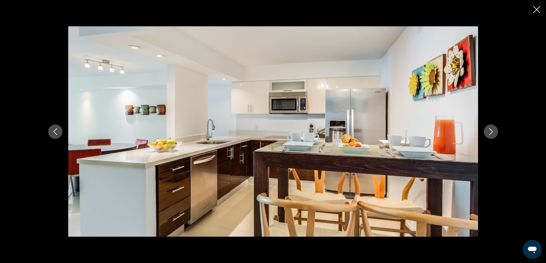
click at [492, 132] on icon "Next image" at bounding box center [491, 131] width 7 height 7
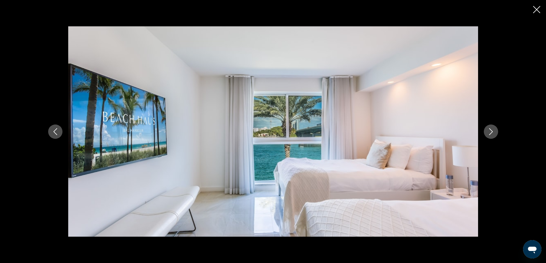
click at [492, 132] on icon "Next image" at bounding box center [491, 131] width 7 height 7
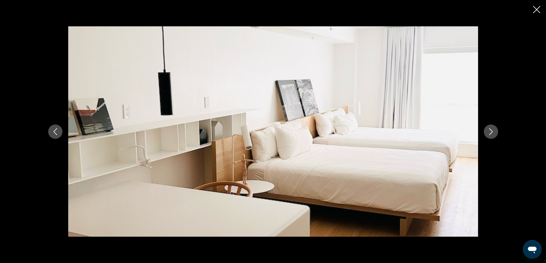
click at [492, 132] on icon "Next image" at bounding box center [491, 131] width 7 height 7
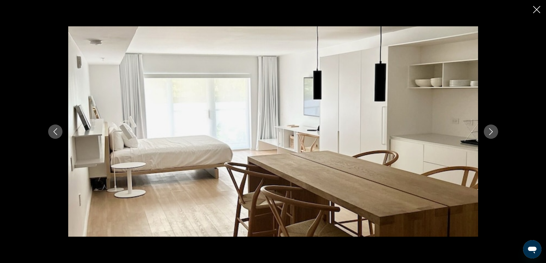
click at [492, 132] on icon "Next image" at bounding box center [491, 131] width 7 height 7
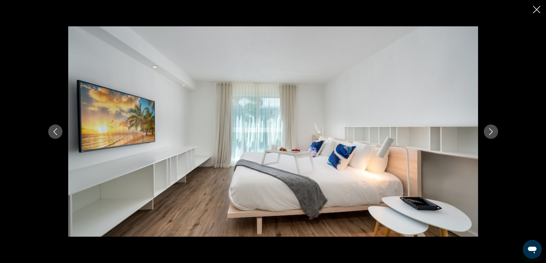
click at [492, 132] on icon "Next image" at bounding box center [491, 131] width 7 height 7
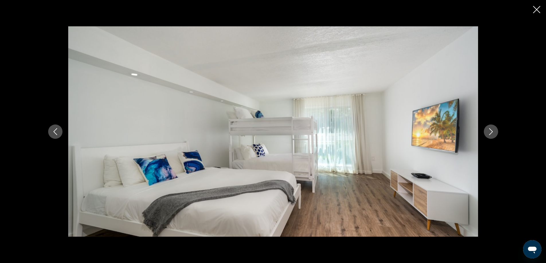
click at [492, 132] on icon "Next image" at bounding box center [491, 131] width 7 height 7
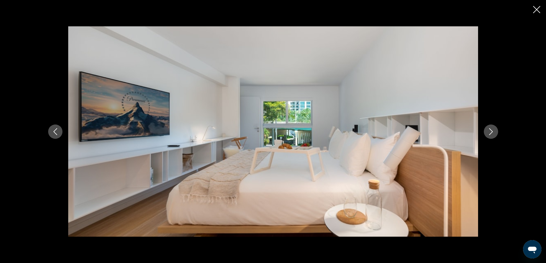
click at [492, 132] on icon "Next image" at bounding box center [491, 131] width 7 height 7
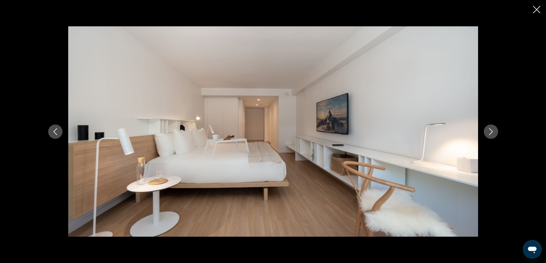
click at [492, 132] on icon "Next image" at bounding box center [491, 131] width 7 height 7
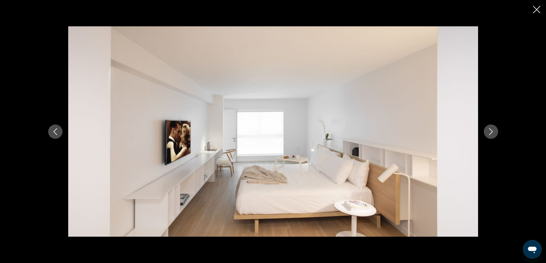
click at [492, 132] on icon "Next image" at bounding box center [491, 131] width 7 height 7
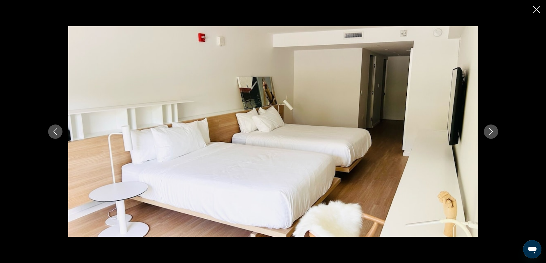
click at [492, 132] on icon "Next image" at bounding box center [491, 131] width 7 height 7
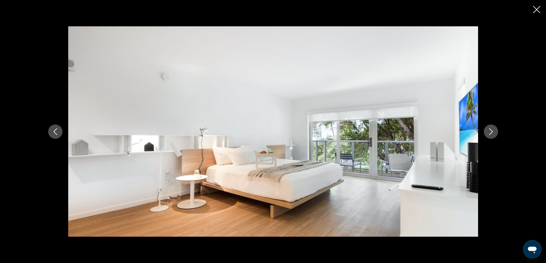
click at [492, 132] on icon "Next image" at bounding box center [491, 131] width 7 height 7
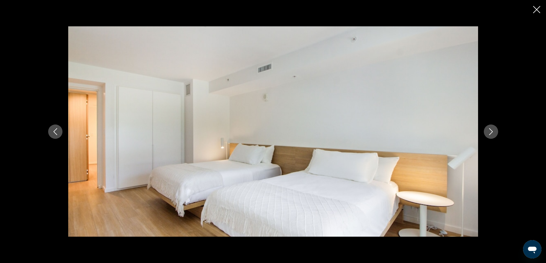
click at [492, 132] on icon "Next image" at bounding box center [491, 131] width 7 height 7
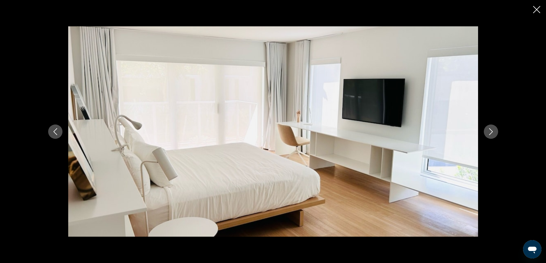
click at [492, 132] on icon "Next image" at bounding box center [491, 131] width 7 height 7
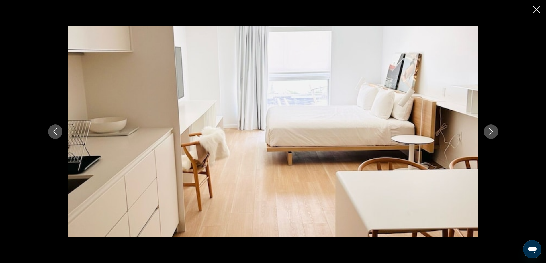
click at [492, 132] on icon "Next image" at bounding box center [491, 131] width 7 height 7
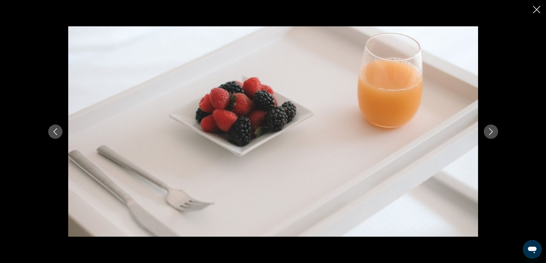
click at [492, 132] on icon "Next image" at bounding box center [491, 131] width 7 height 7
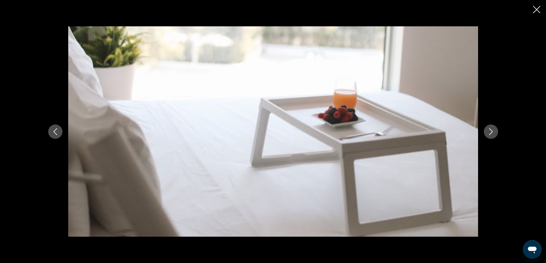
click at [488, 130] on icon "Next image" at bounding box center [491, 131] width 7 height 7
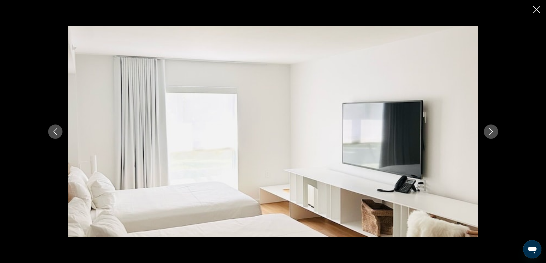
click at [488, 130] on icon "Next image" at bounding box center [491, 131] width 7 height 7
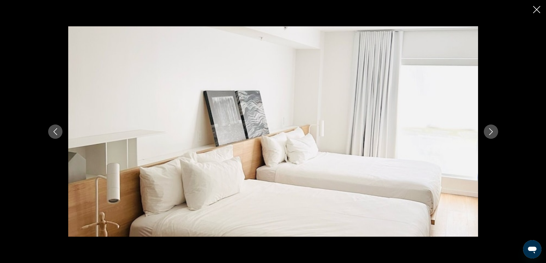
click at [488, 130] on icon "Next image" at bounding box center [491, 131] width 7 height 7
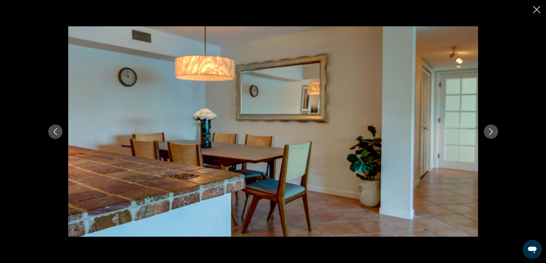
click at [488, 130] on icon "Next image" at bounding box center [491, 131] width 7 height 7
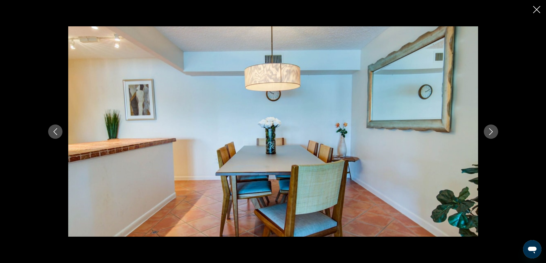
click at [488, 130] on icon "Next image" at bounding box center [491, 131] width 7 height 7
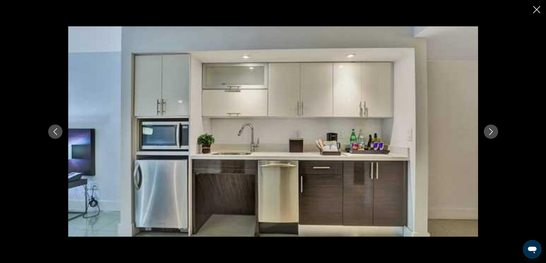
click at [490, 132] on icon "Next image" at bounding box center [491, 131] width 7 height 7
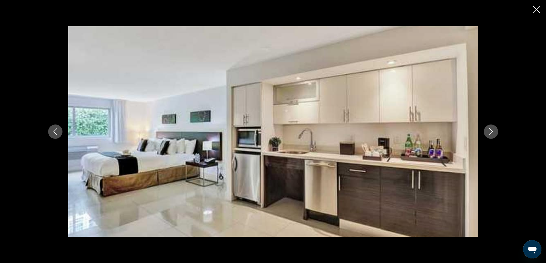
click at [490, 132] on icon "Next image" at bounding box center [491, 131] width 7 height 7
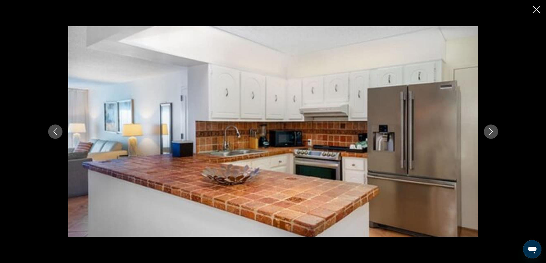
click at [490, 132] on icon "Next image" at bounding box center [491, 131] width 7 height 7
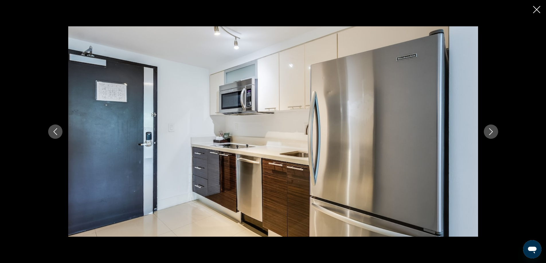
click at [490, 132] on icon "Next image" at bounding box center [491, 131] width 7 height 7
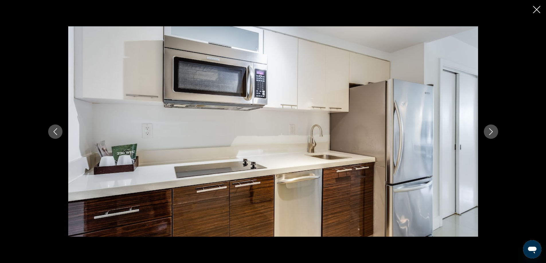
click at [490, 132] on icon "Next image" at bounding box center [491, 131] width 7 height 7
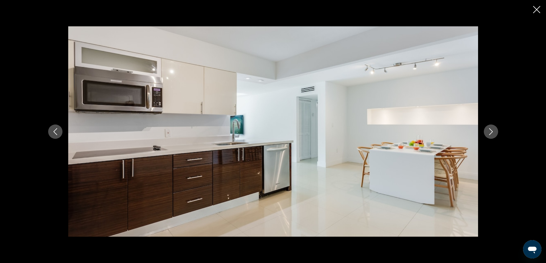
click at [490, 132] on icon "Next image" at bounding box center [491, 131] width 7 height 7
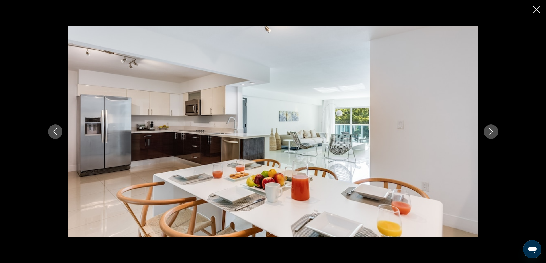
click at [490, 132] on icon "Next image" at bounding box center [491, 131] width 7 height 7
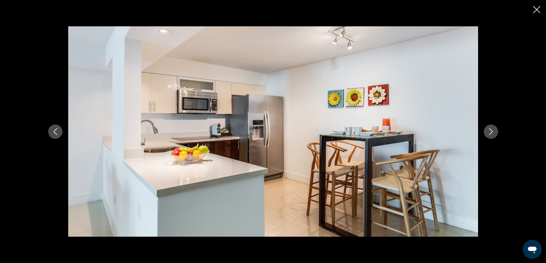
click at [490, 132] on icon "Next image" at bounding box center [491, 131] width 7 height 7
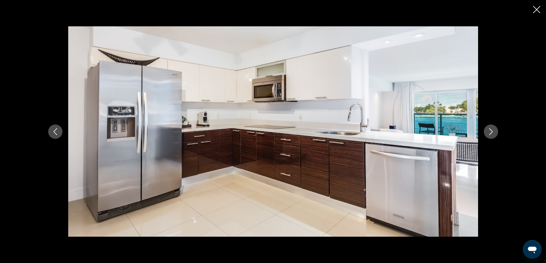
click at [490, 132] on icon "Next image" at bounding box center [491, 131] width 7 height 7
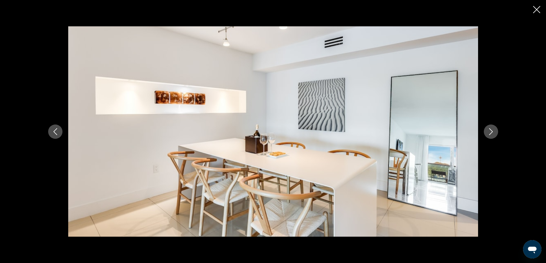
click at [490, 132] on icon "Next image" at bounding box center [491, 131] width 7 height 7
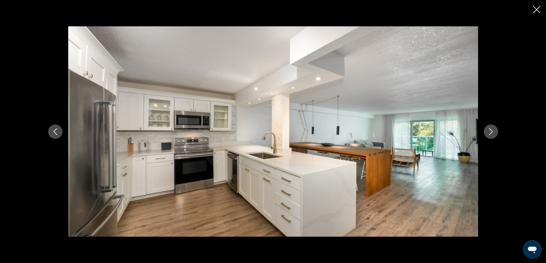
click at [490, 132] on icon "Next image" at bounding box center [491, 131] width 7 height 7
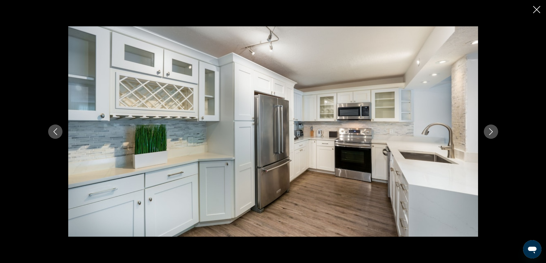
click at [490, 132] on icon "Next image" at bounding box center [491, 131] width 7 height 7
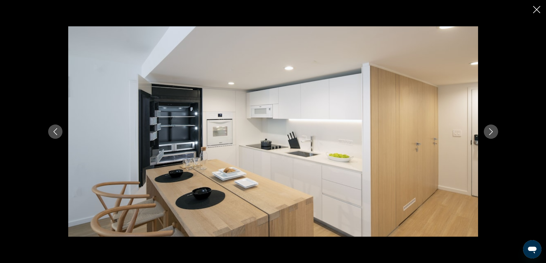
click at [490, 132] on icon "Next image" at bounding box center [491, 131] width 7 height 7
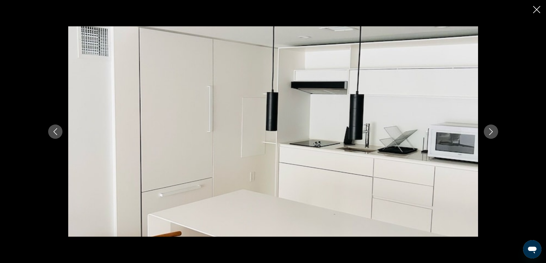
click at [490, 132] on icon "Next image" at bounding box center [491, 131] width 7 height 7
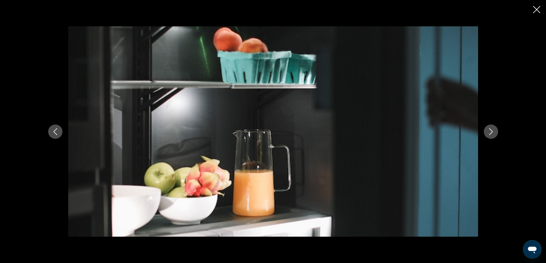
click at [490, 132] on icon "Next image" at bounding box center [491, 131] width 7 height 7
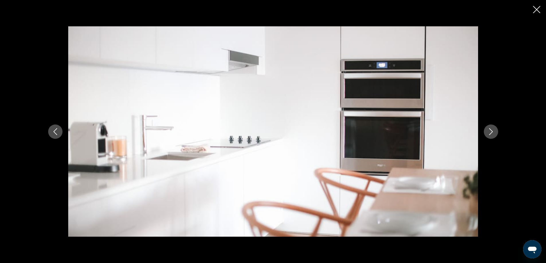
click at [490, 132] on icon "Next image" at bounding box center [491, 131] width 7 height 7
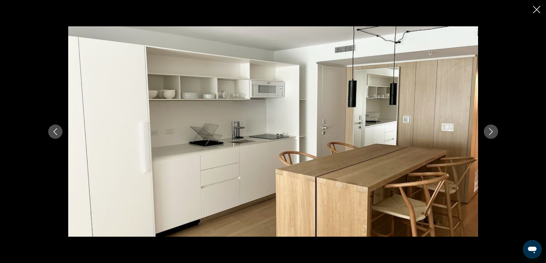
click at [490, 132] on icon "Next image" at bounding box center [491, 131] width 7 height 7
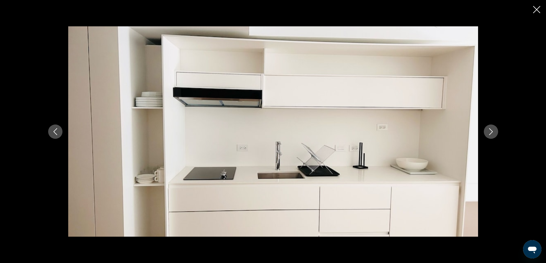
click at [490, 132] on icon "Next image" at bounding box center [491, 131] width 7 height 7
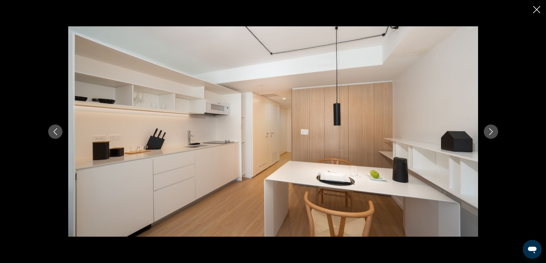
click at [490, 132] on icon "Next image" at bounding box center [491, 131] width 7 height 7
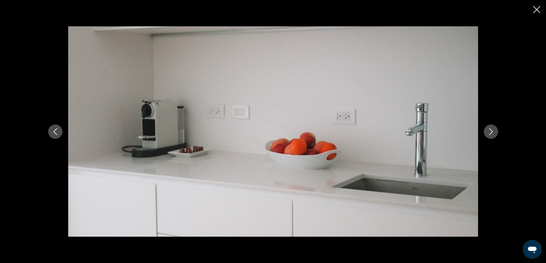
click at [490, 132] on icon "Next image" at bounding box center [491, 131] width 7 height 7
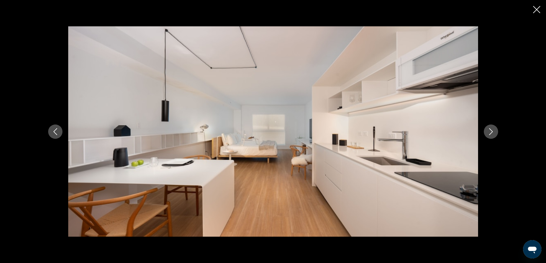
click at [490, 132] on icon "Next image" at bounding box center [491, 131] width 7 height 7
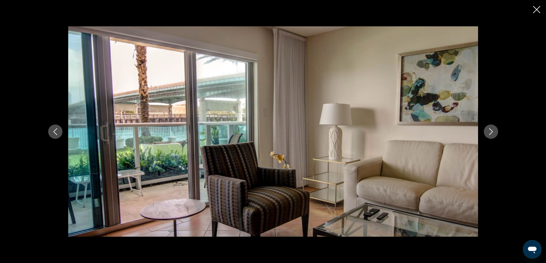
click at [490, 132] on icon "Next image" at bounding box center [491, 131] width 7 height 7
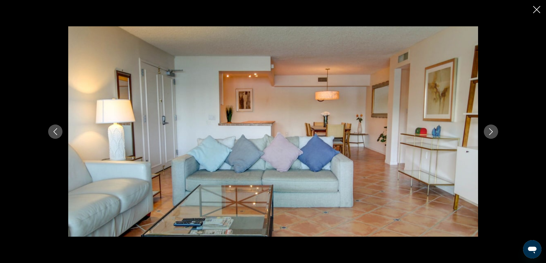
click at [490, 132] on icon "Next image" at bounding box center [491, 131] width 7 height 7
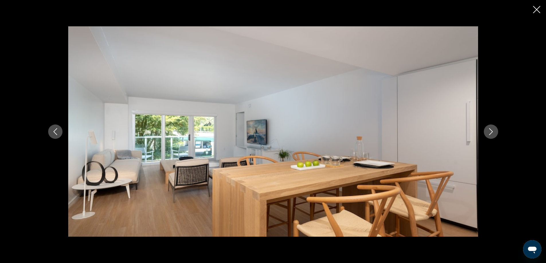
click at [490, 132] on icon "Next image" at bounding box center [491, 131] width 7 height 7
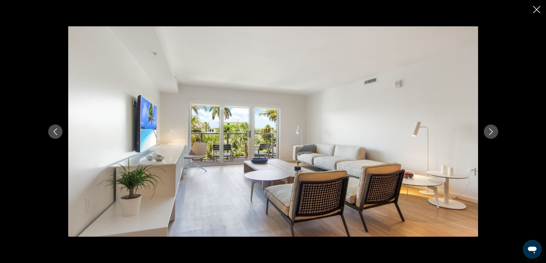
click at [490, 132] on icon "Next image" at bounding box center [491, 131] width 7 height 7
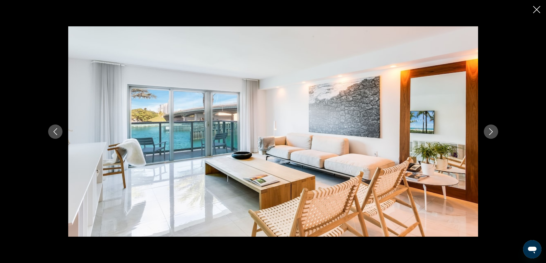
click at [490, 132] on icon "Next image" at bounding box center [491, 131] width 7 height 7
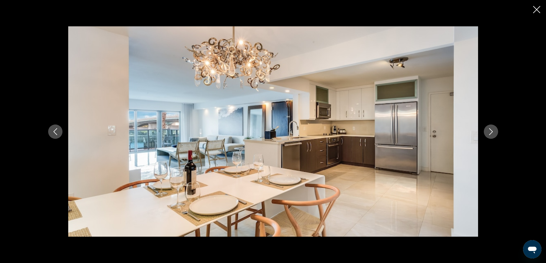
click at [490, 132] on icon "Next image" at bounding box center [491, 131] width 7 height 7
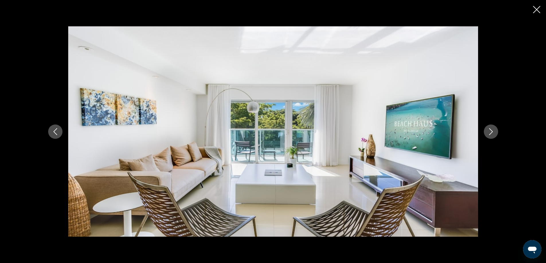
click at [490, 132] on icon "Next image" at bounding box center [491, 131] width 7 height 7
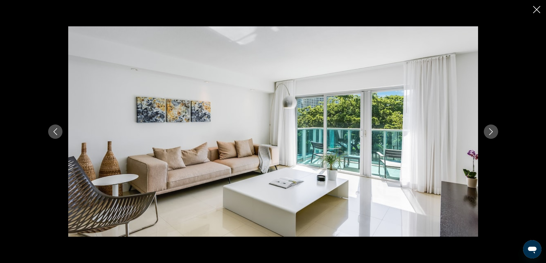
click at [490, 132] on icon "Next image" at bounding box center [491, 131] width 7 height 7
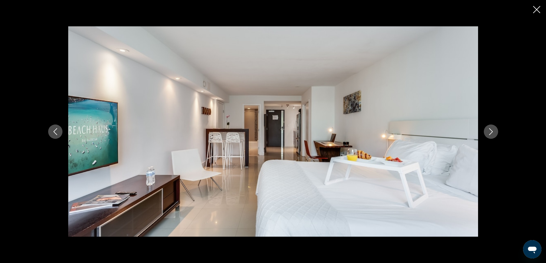
click at [490, 132] on icon "Next image" at bounding box center [491, 131] width 7 height 7
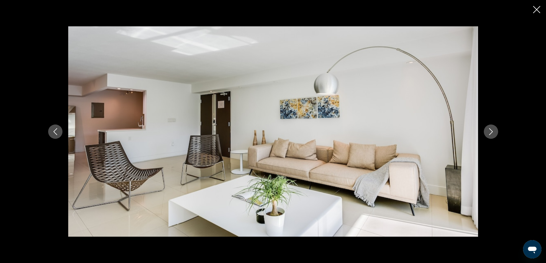
click at [490, 132] on icon "Next image" at bounding box center [491, 131] width 7 height 7
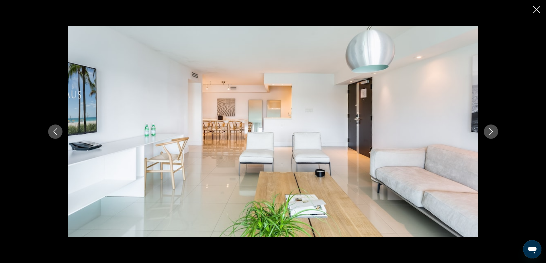
click at [490, 132] on icon "Next image" at bounding box center [491, 131] width 7 height 7
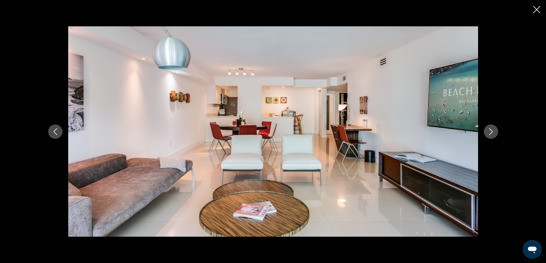
click at [490, 132] on icon "Next image" at bounding box center [491, 131] width 7 height 7
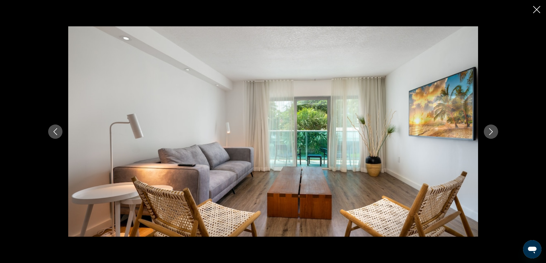
click at [490, 132] on icon "Next image" at bounding box center [491, 131] width 7 height 7
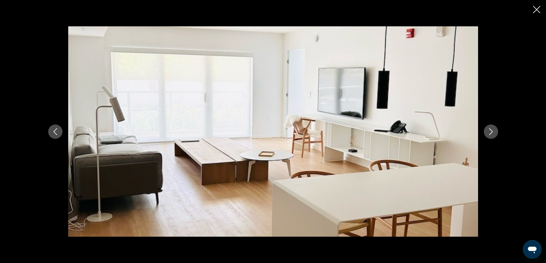
click at [490, 132] on icon "Next image" at bounding box center [491, 131] width 7 height 7
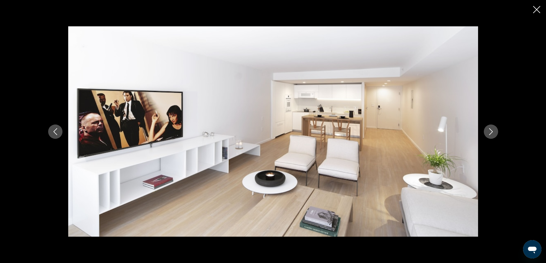
click at [490, 132] on icon "Next image" at bounding box center [491, 131] width 7 height 7
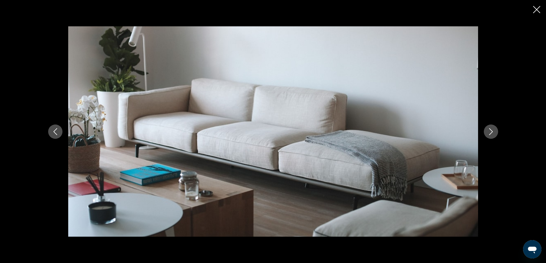
click at [490, 132] on icon "Next image" at bounding box center [491, 131] width 7 height 7
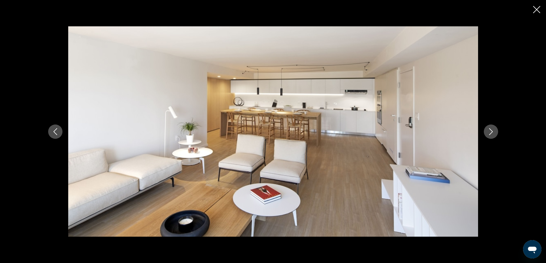
click at [537, 10] on icon "Close slideshow" at bounding box center [536, 9] width 7 height 7
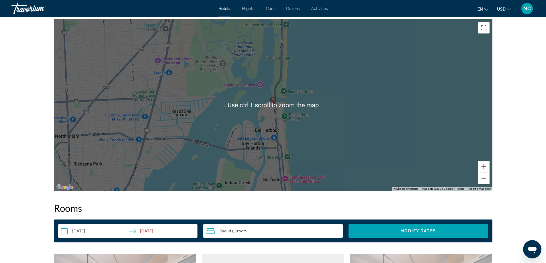
scroll to position [717, 0]
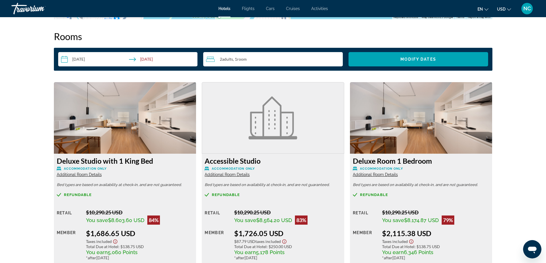
click at [227, 173] on span "Additional Room Details" at bounding box center [227, 175] width 45 height 5
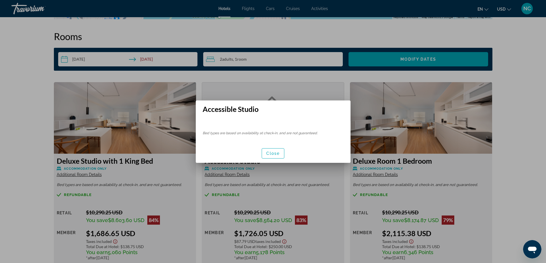
scroll to position [0, 0]
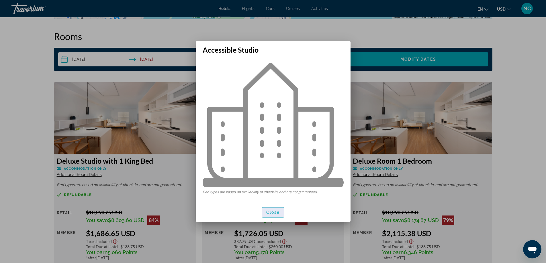
click at [274, 214] on span "Close" at bounding box center [273, 212] width 14 height 5
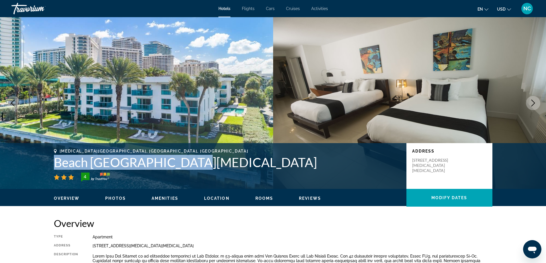
drag, startPoint x: 50, startPoint y: 160, endPoint x: 193, endPoint y: 166, distance: 144.0
click at [193, 166] on div "[MEDICAL_DATA][GEOGRAPHIC_DATA], [GEOGRAPHIC_DATA], [GEOGRAPHIC_DATA] [GEOGRAPH…" at bounding box center [272, 166] width 461 height 34
copy h1 "Beach [GEOGRAPHIC_DATA][MEDICAL_DATA]"
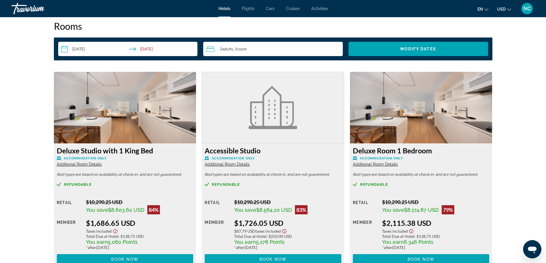
scroll to position [717, 0]
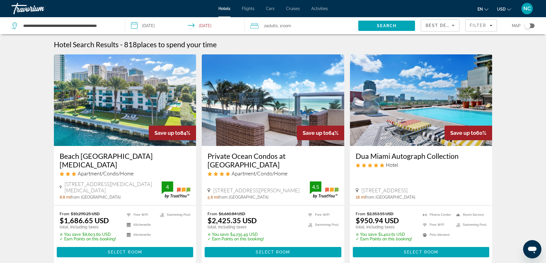
click at [425, 130] on img "Main content" at bounding box center [421, 100] width 142 height 92
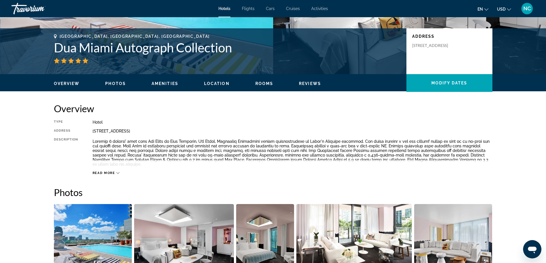
scroll to position [120, 0]
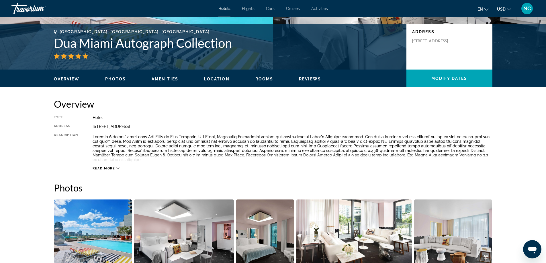
click at [117, 167] on icon "Main content" at bounding box center [117, 168] width 3 height 3
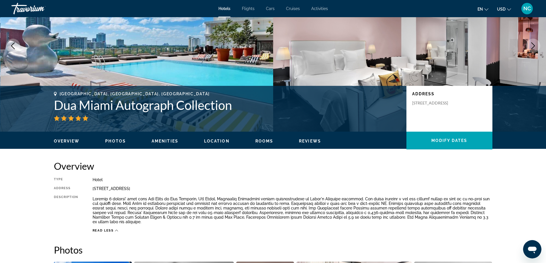
scroll to position [0, 0]
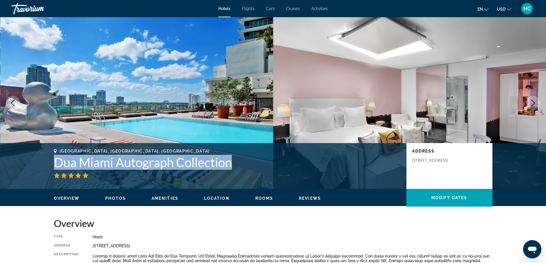
drag, startPoint x: 48, startPoint y: 160, endPoint x: 218, endPoint y: 164, distance: 169.5
click at [236, 166] on div "[GEOGRAPHIC_DATA], [GEOGRAPHIC_DATA], [GEOGRAPHIC_DATA] Dua Miami Autograph Col…" at bounding box center [272, 166] width 461 height 34
copy h1 "Dua Miami Autograph Collection"
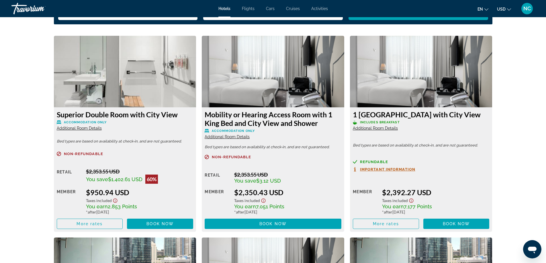
scroll to position [774, 0]
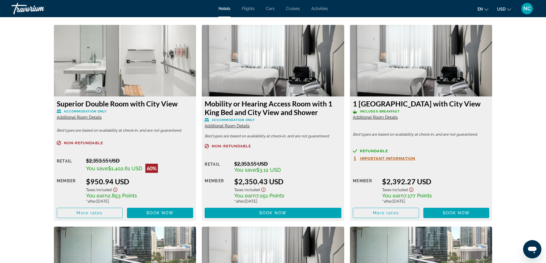
click at [112, 37] on img "Main content" at bounding box center [125, 61] width 142 height 72
click at [161, 211] on span "Book now" at bounding box center [159, 213] width 27 height 5
